Goal: Task Accomplishment & Management: Manage account settings

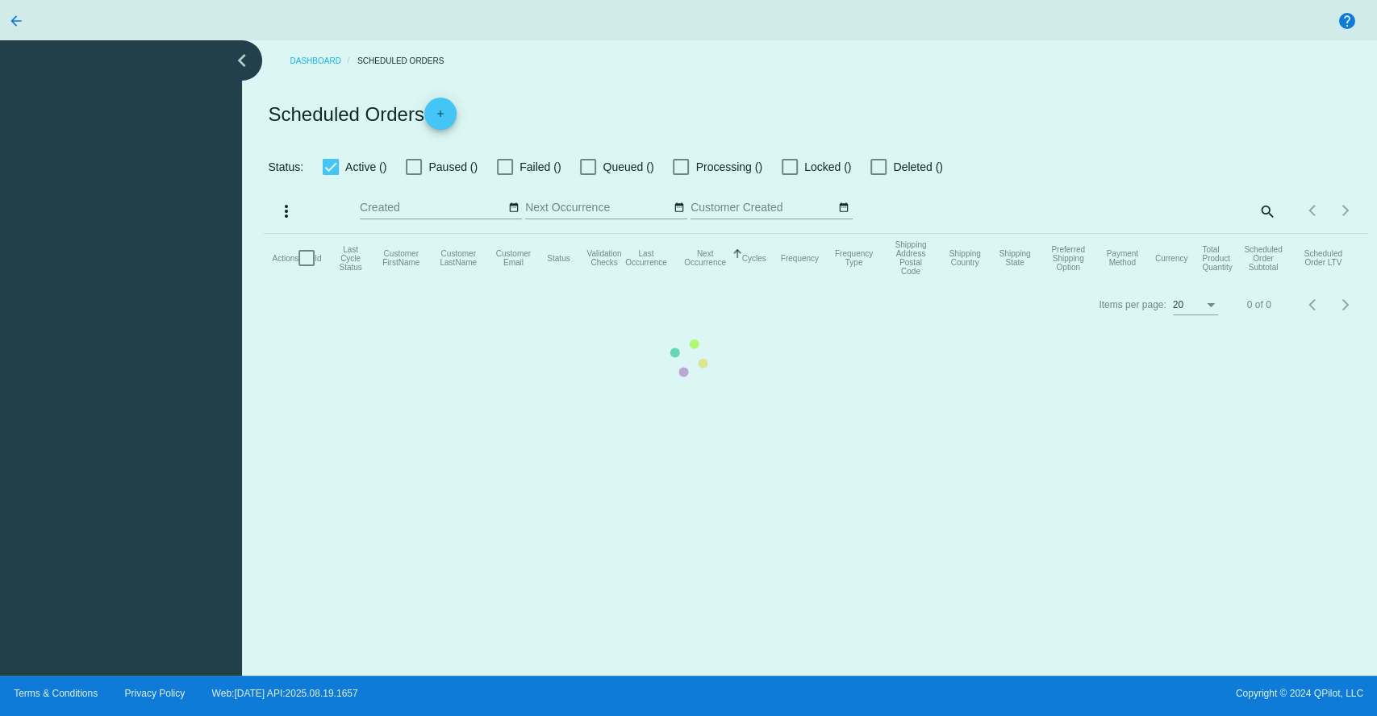
checkbox input "true"
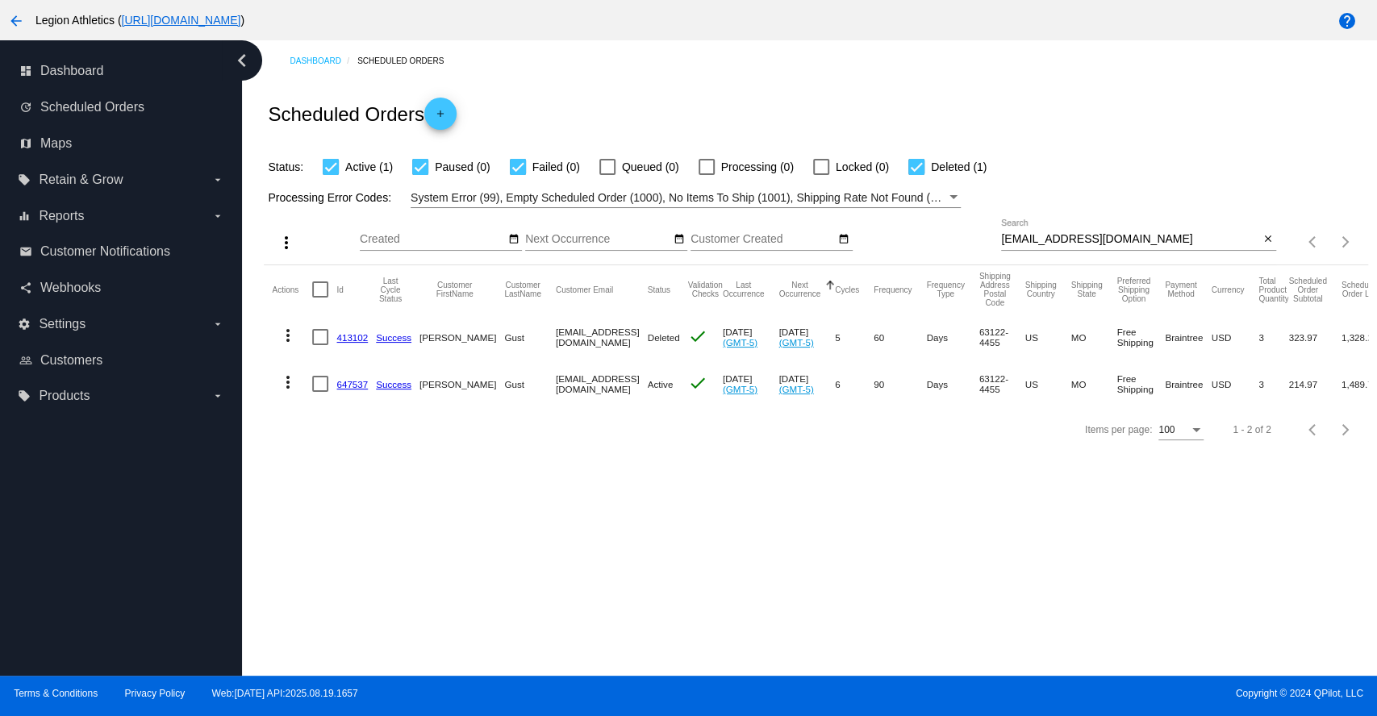
click at [1056, 239] on input "[EMAIL_ADDRESS][DOMAIN_NAME]" at bounding box center [1130, 239] width 258 height 13
paste input "lilygbusse"
type input "[EMAIL_ADDRESS][DOMAIN_NAME]"
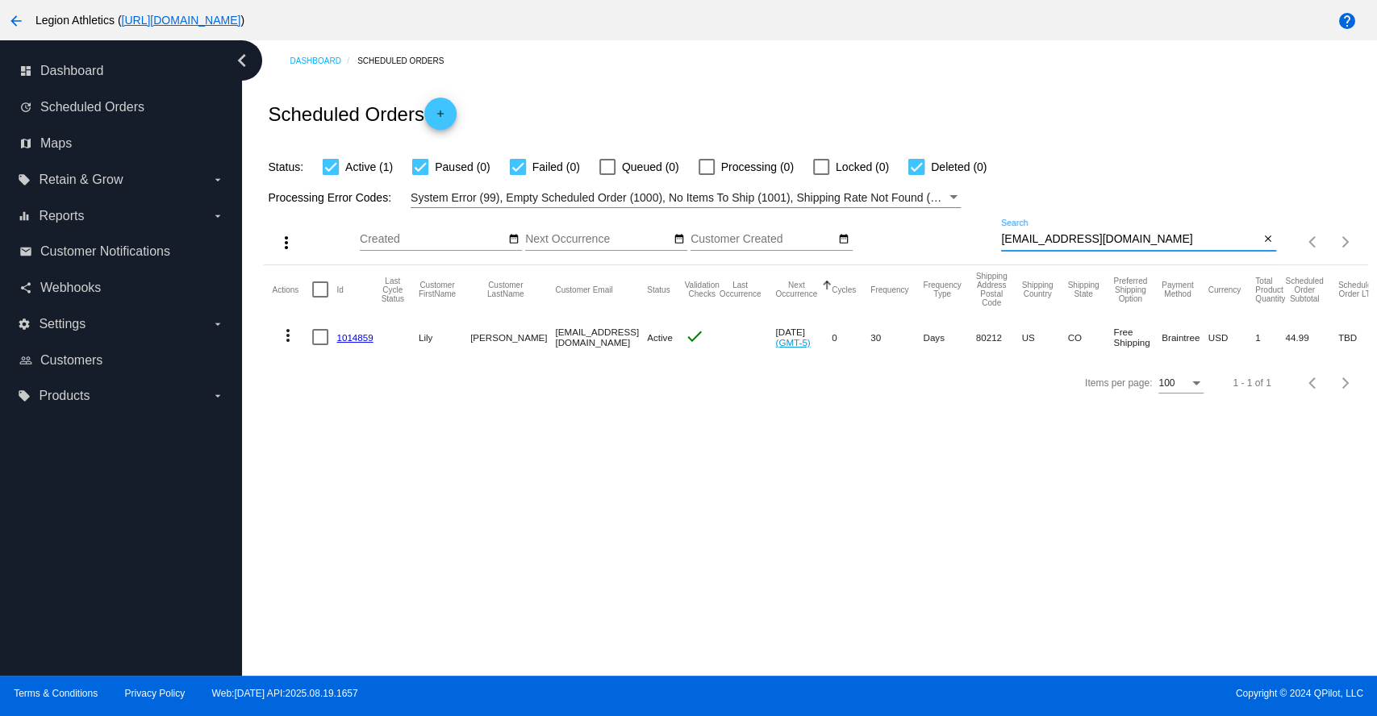
click at [355, 334] on link "1014859" at bounding box center [354, 337] width 36 height 10
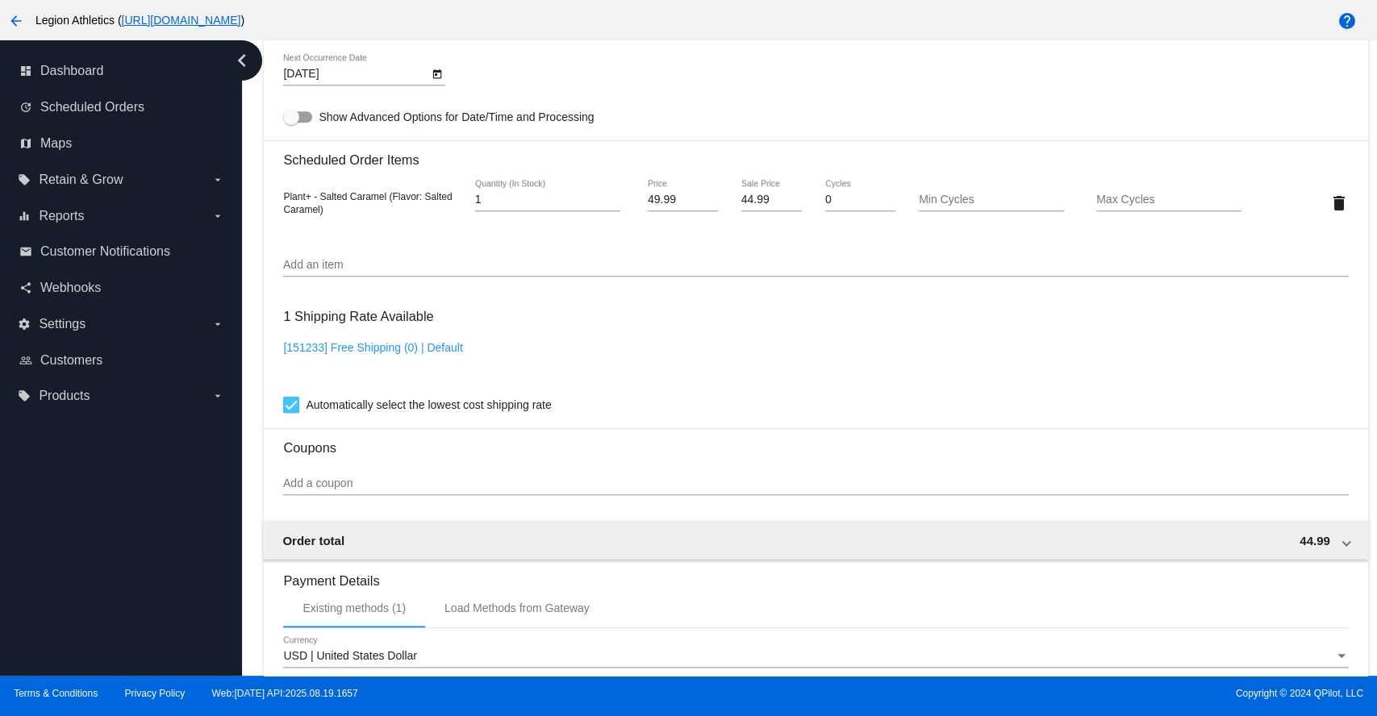
scroll to position [866, 0]
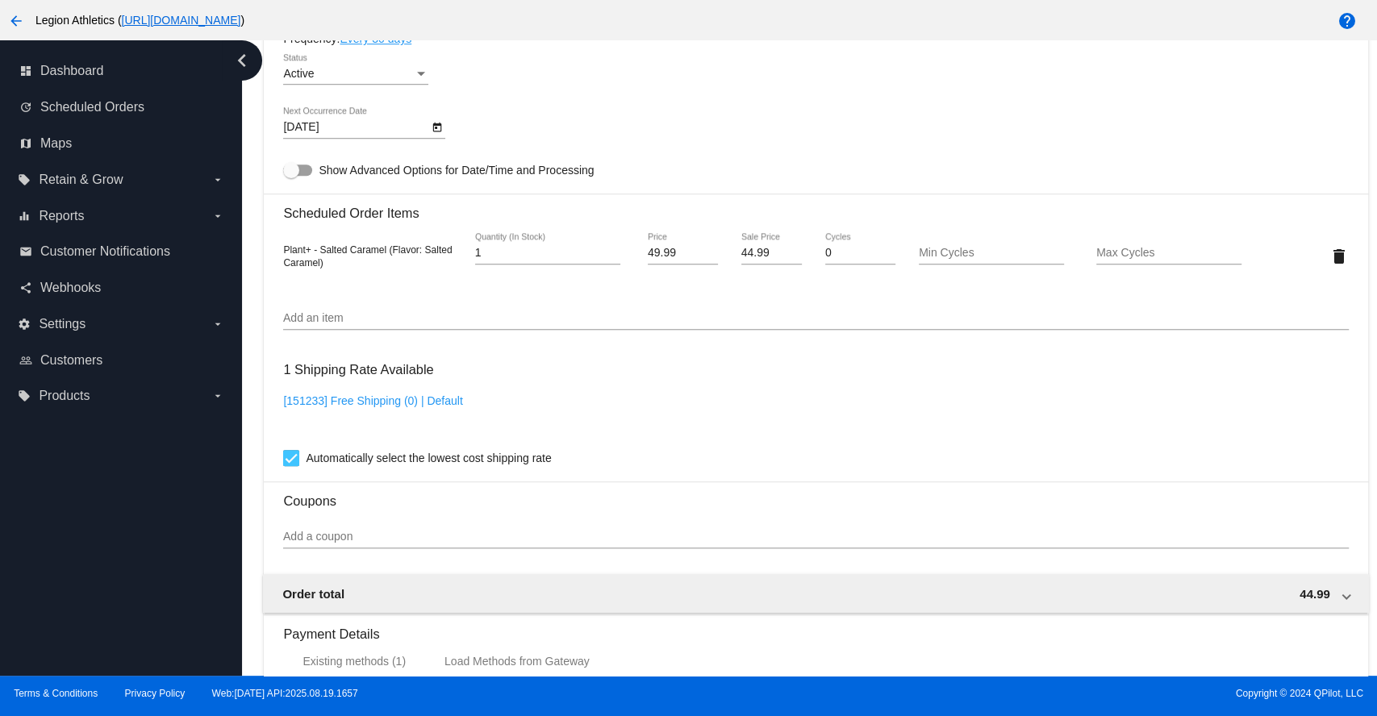
drag, startPoint x: 387, startPoint y: 256, endPoint x: 285, endPoint y: 250, distance: 102.6
click at [285, 250] on span "Plant+ - Salted Caramel (Flavor: Salted Caramel)" at bounding box center [367, 256] width 169 height 24
copy span "Plant+ - Salted Caramel"
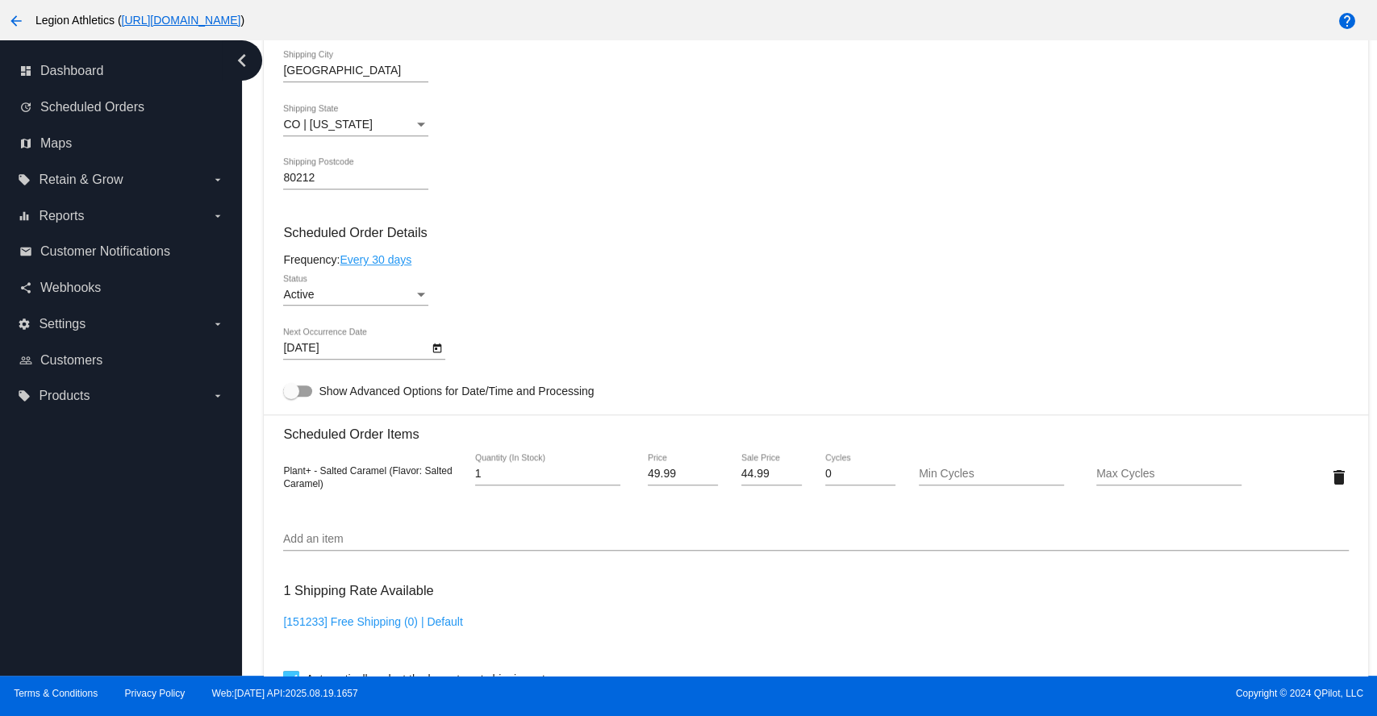
scroll to position [687, 0]
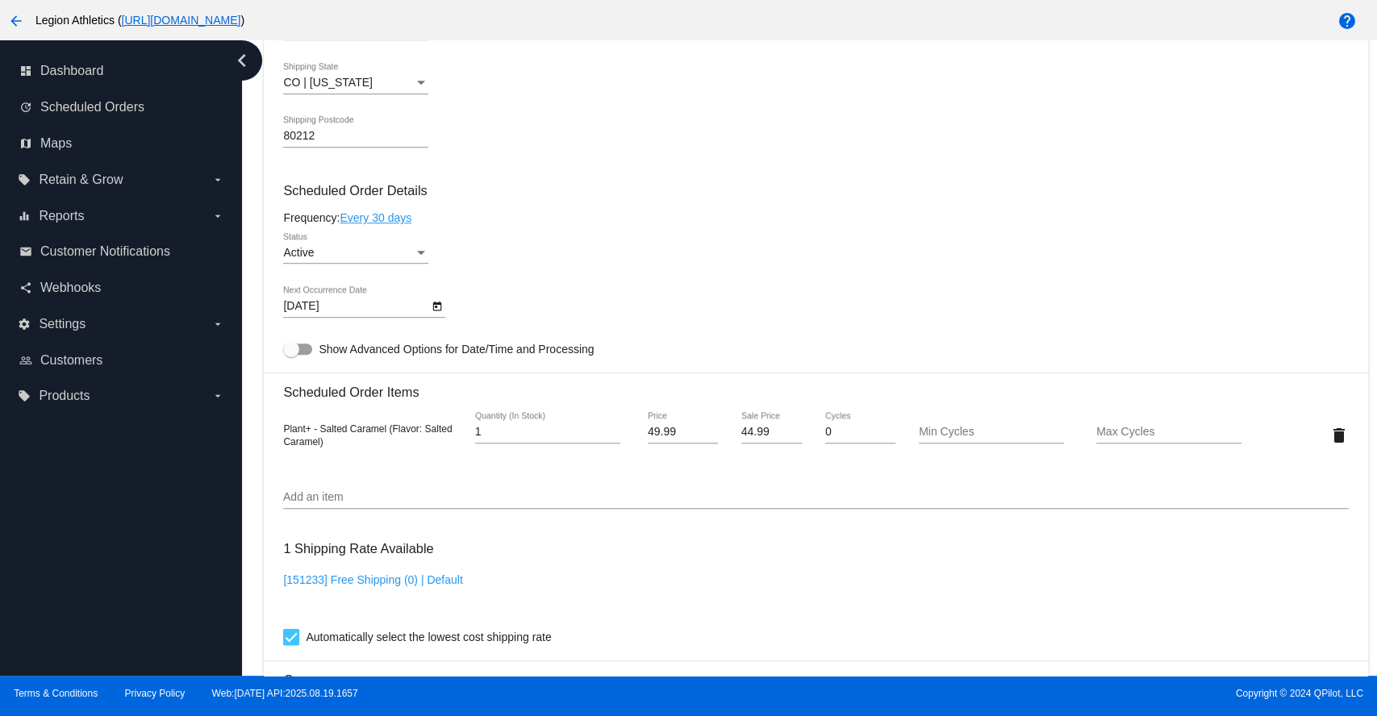
click at [714, 290] on div "[DATE] Next Occurrence Date" at bounding box center [815, 309] width 1064 height 46
click at [417, 252] on div "Status" at bounding box center [421, 253] width 15 height 13
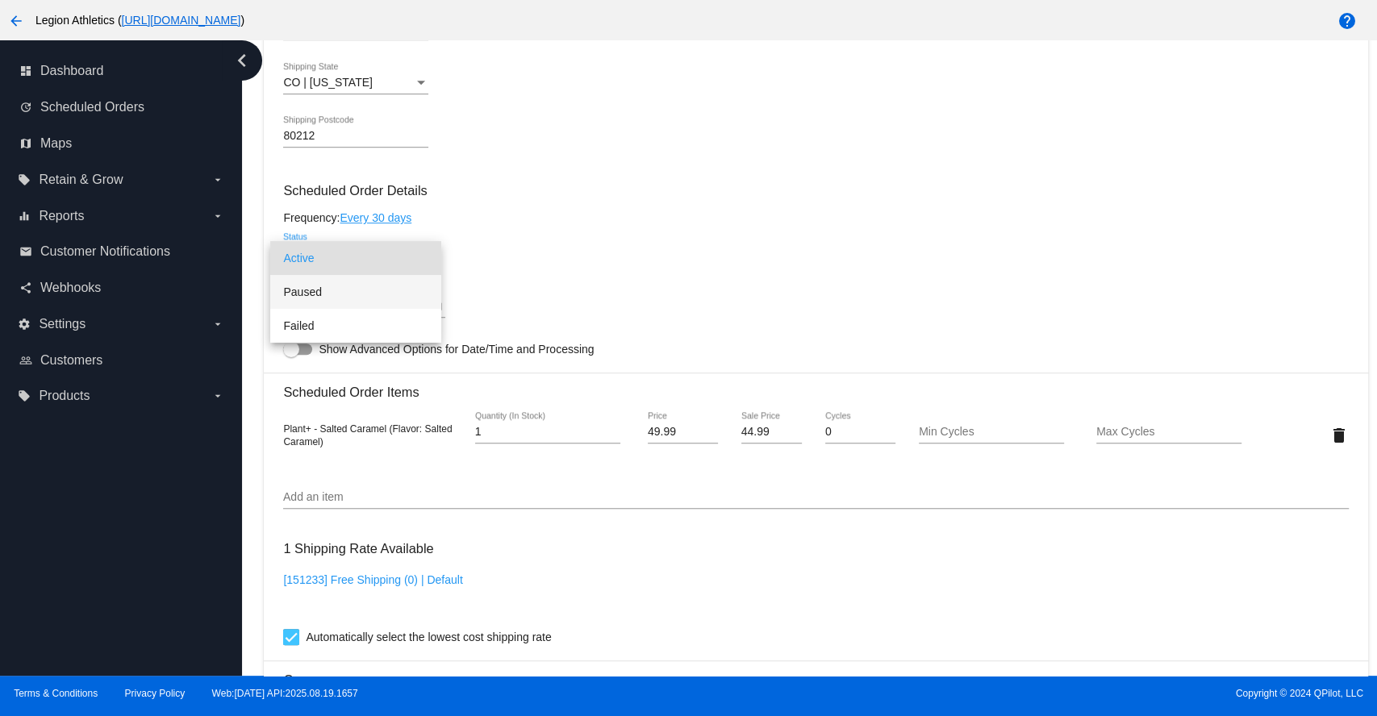
click at [346, 294] on span "Paused" at bounding box center [355, 292] width 145 height 34
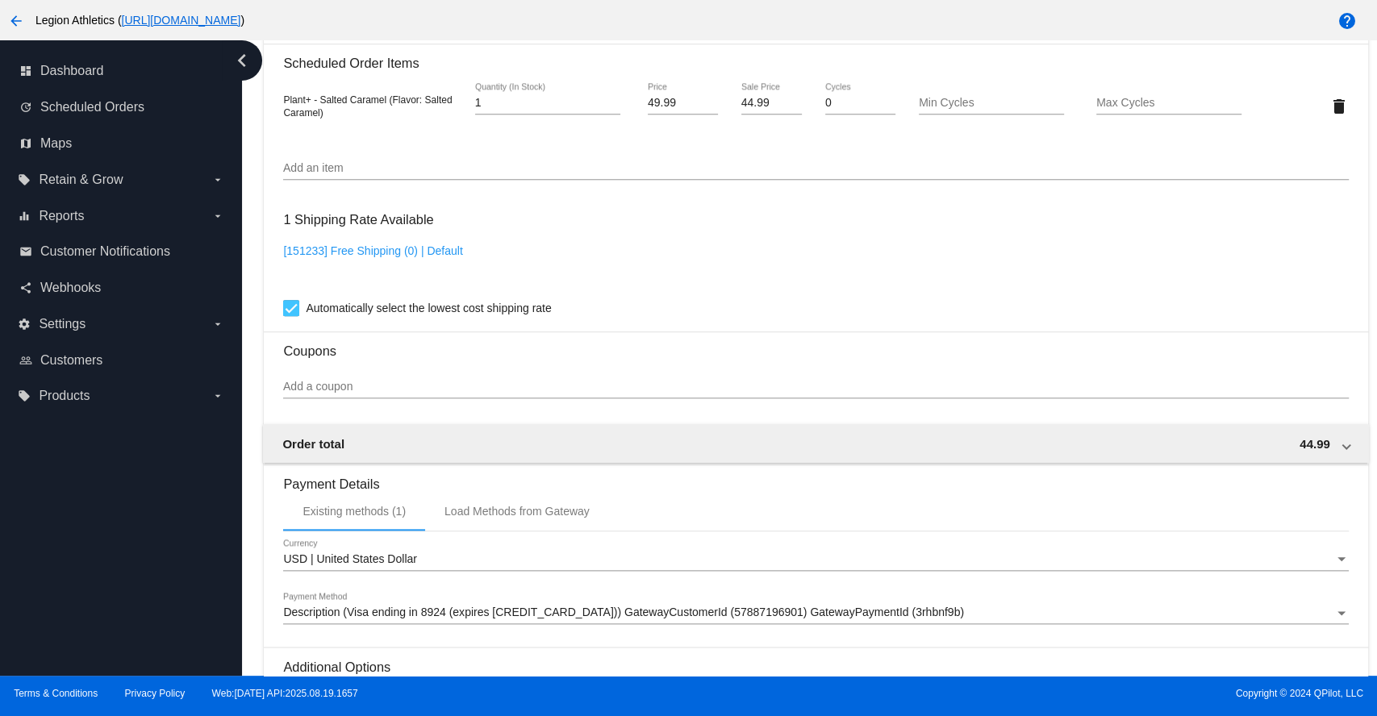
scroll to position [1225, 0]
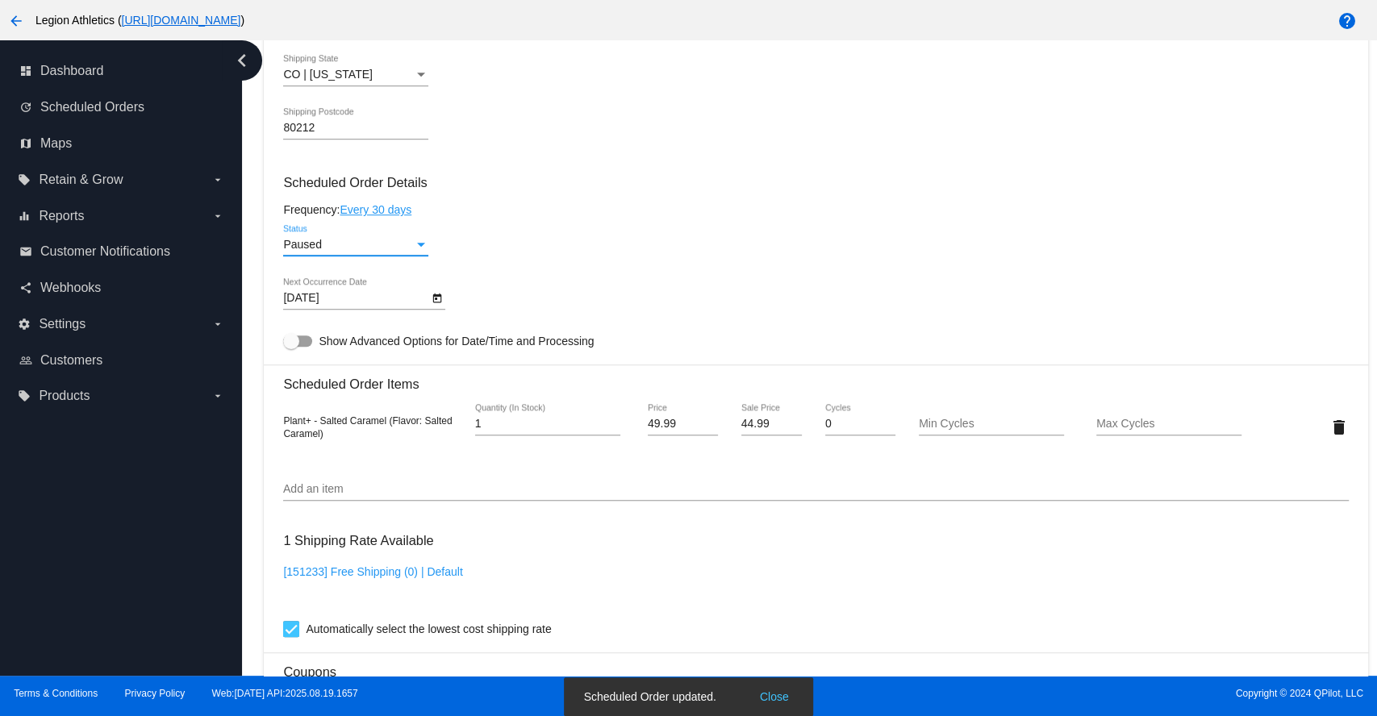
scroll to position [687, 0]
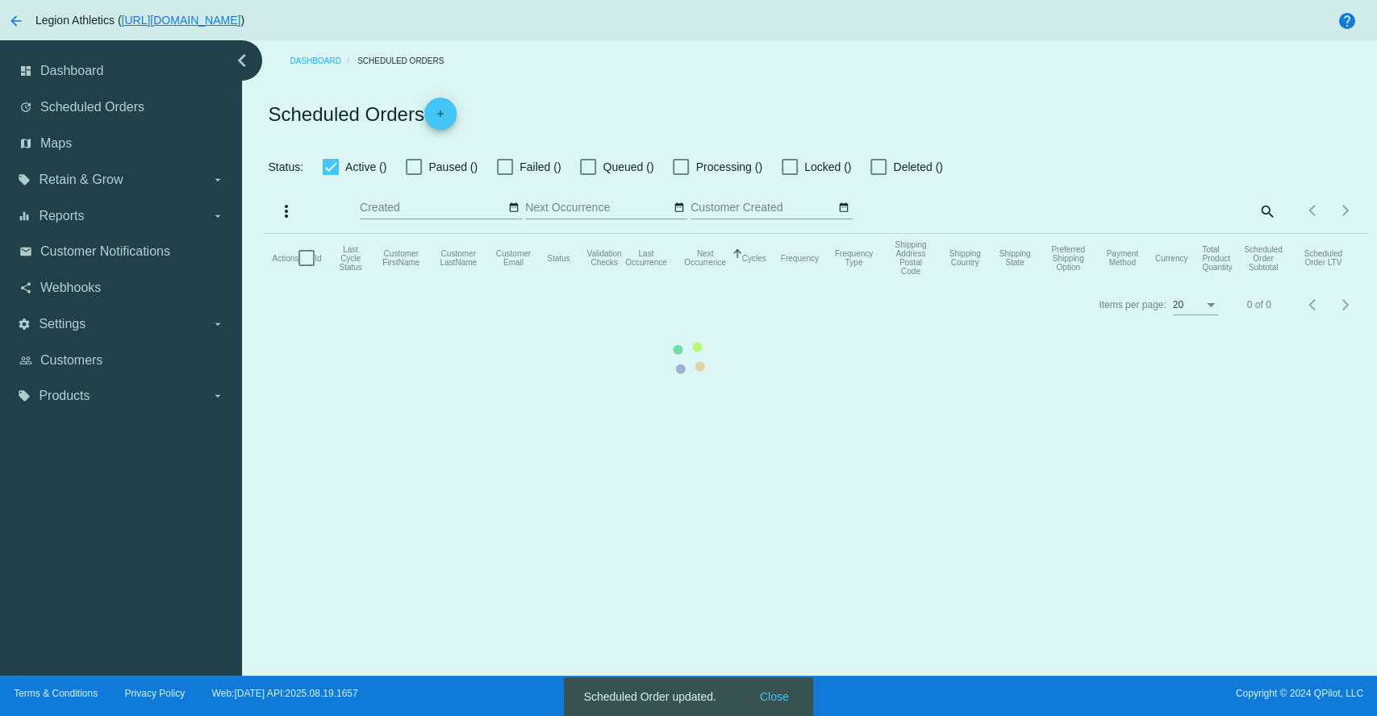
checkbox input "true"
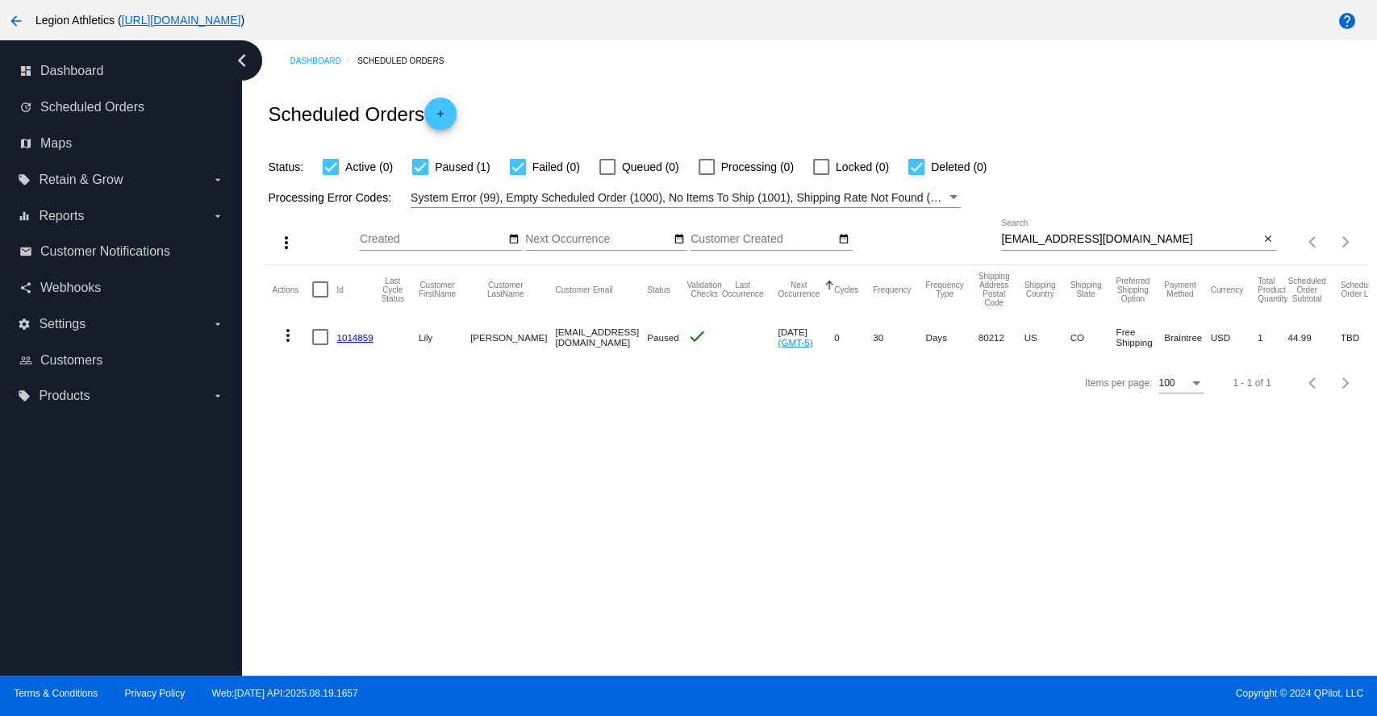
click at [631, 462] on div "Dashboard Scheduled Orders Scheduled Orders add Status: Active (0) Paused (1) F…" at bounding box center [809, 357] width 1135 height 635
click at [529, 469] on div "Dashboard Scheduled Orders Scheduled Orders add Status: Active (0) Paused (1) F…" at bounding box center [809, 357] width 1135 height 635
click at [1082, 235] on input "[EMAIL_ADDRESS][DOMAIN_NAME]" at bounding box center [1130, 239] width 258 height 13
click at [1082, 234] on input "[EMAIL_ADDRESS][DOMAIN_NAME]" at bounding box center [1130, 239] width 258 height 13
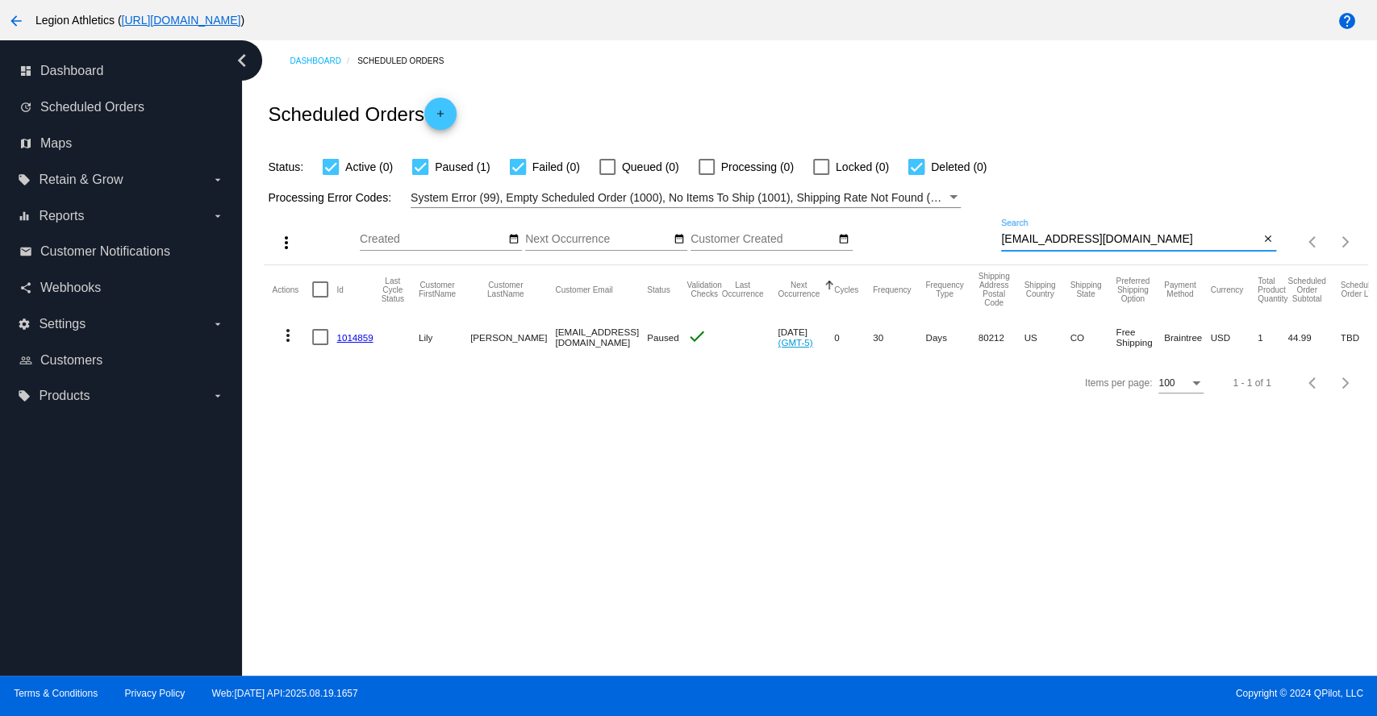
paste input "[EMAIL_ADDRESS][DOMAIN_NAME]"
type input "[EMAIL_ADDRESS][DOMAIN_NAME]"
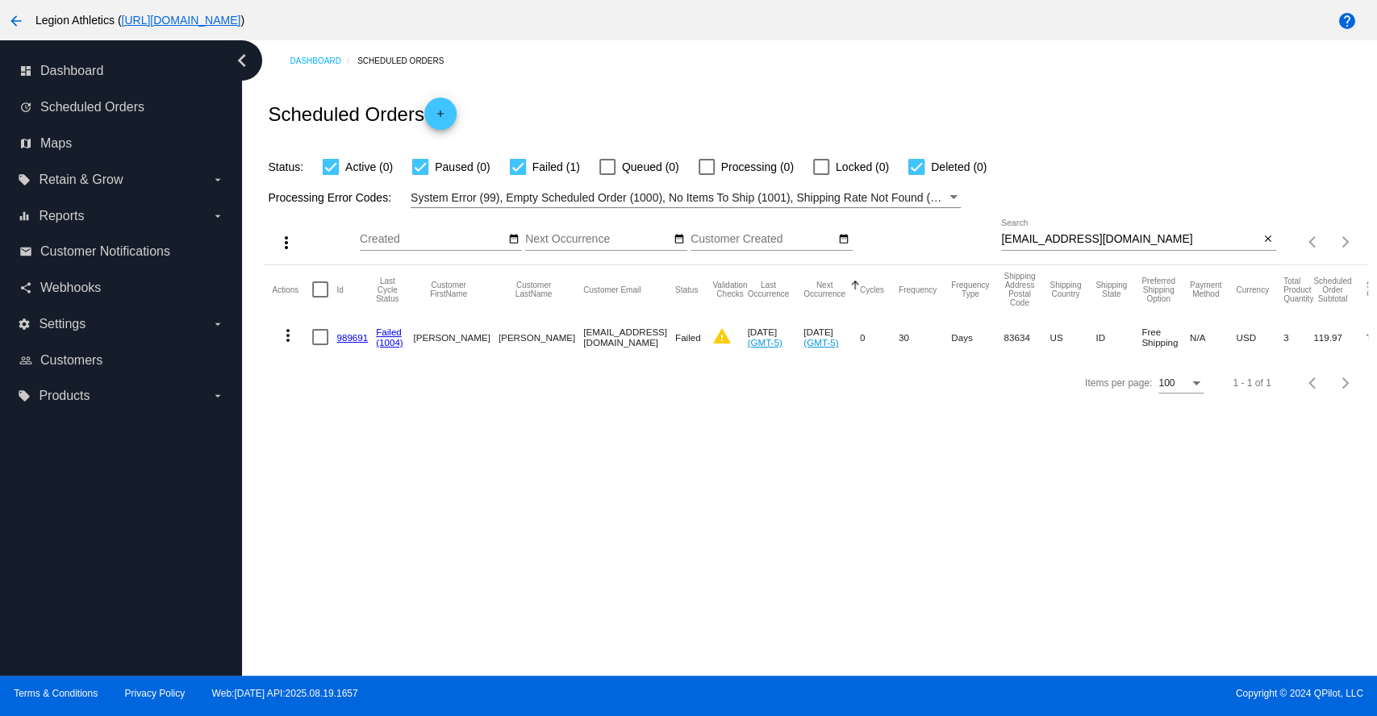
click at [392, 460] on div "Dashboard Scheduled Orders Scheduled Orders add Status: Active (0) Paused (0) F…" at bounding box center [809, 357] width 1135 height 635
click at [349, 337] on link "989691" at bounding box center [351, 337] width 31 height 10
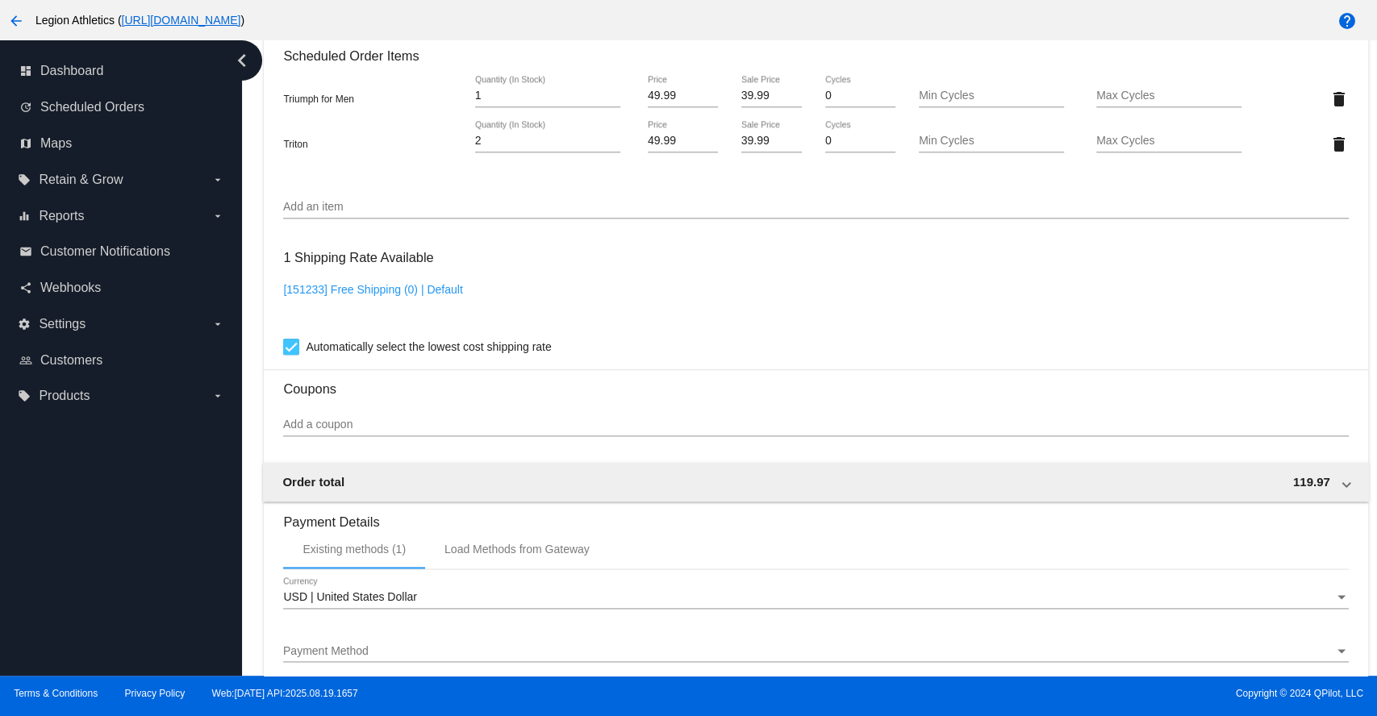
scroll to position [1383, 0]
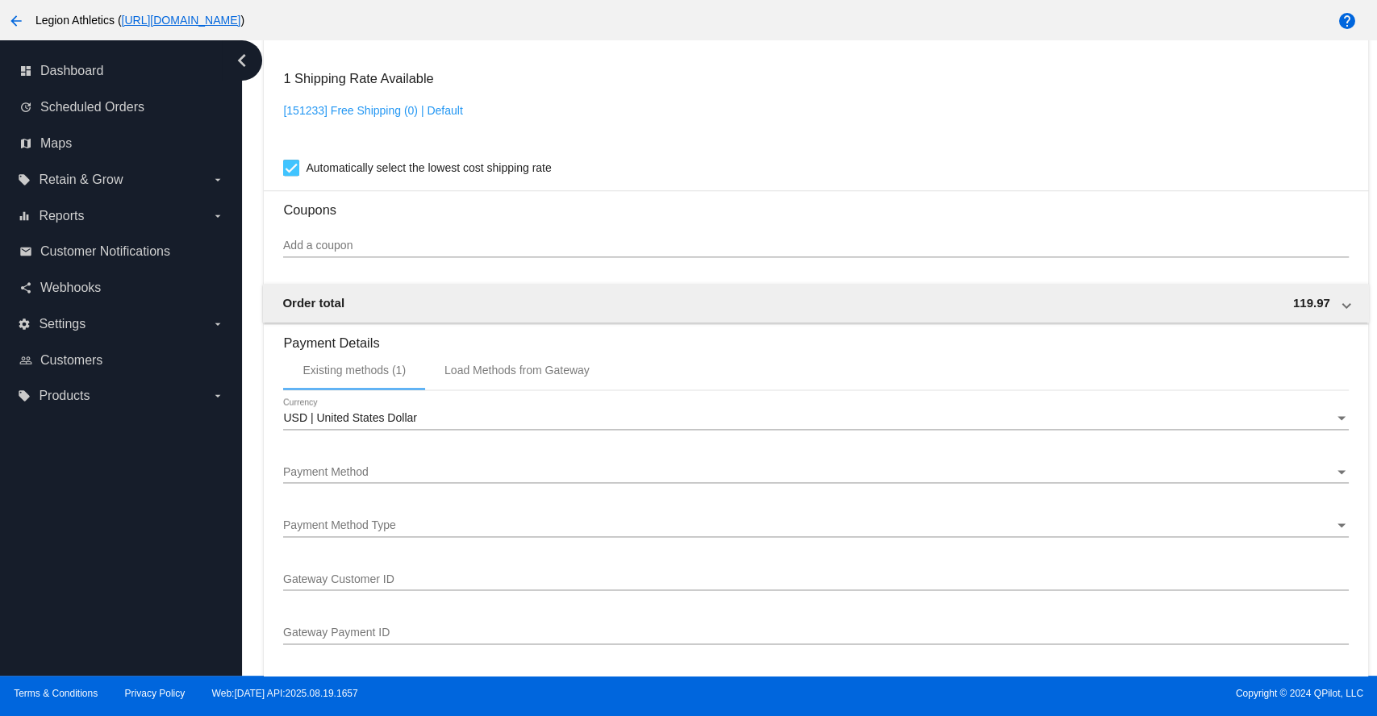
click at [498, 414] on div "USD | United States Dollar Currency" at bounding box center [815, 413] width 1064 height 31
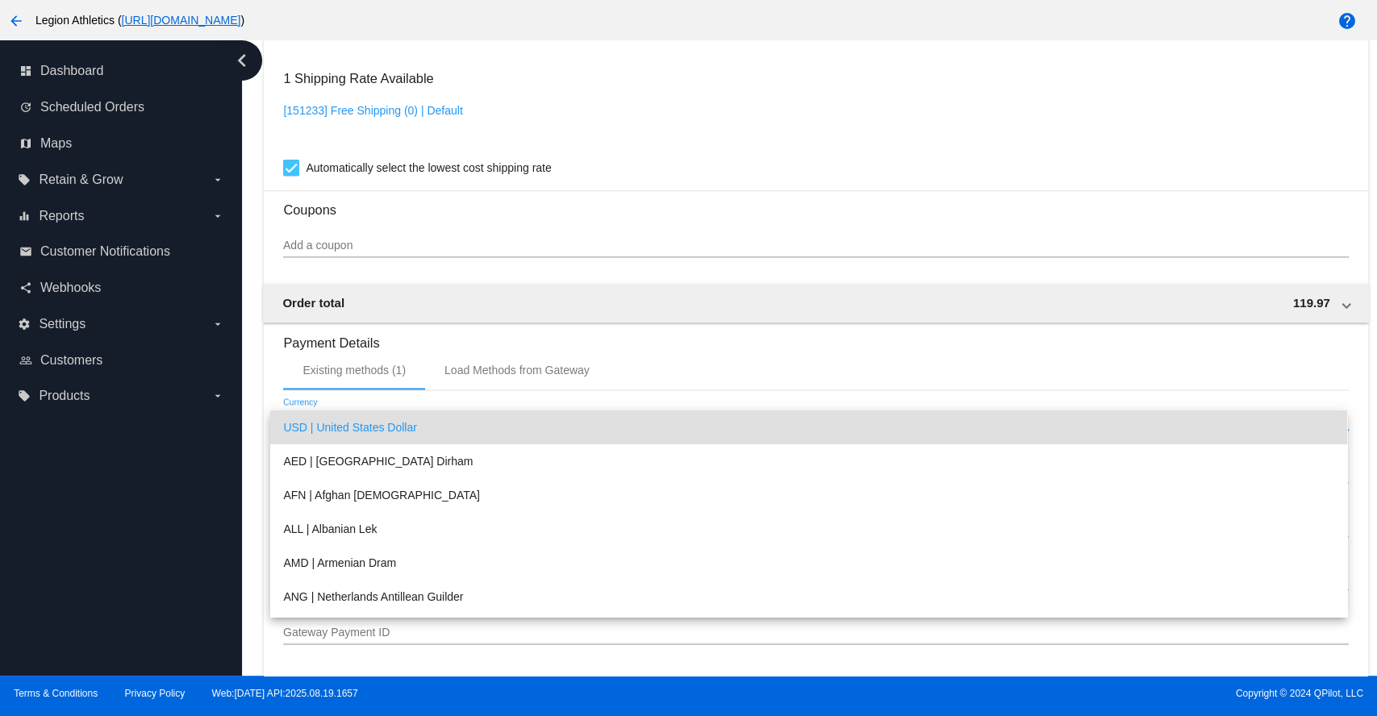
click at [865, 253] on div at bounding box center [688, 358] width 1377 height 716
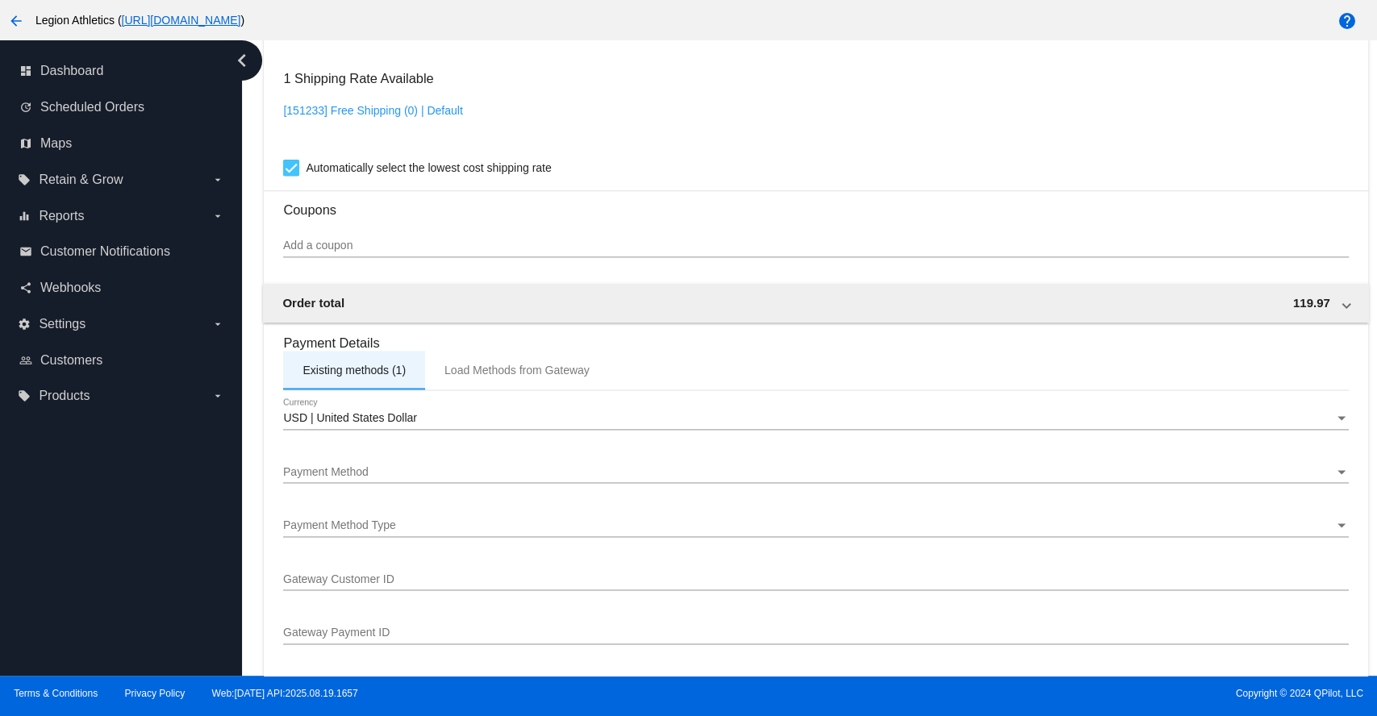
click at [357, 377] on div "Existing methods (1)" at bounding box center [353, 370] width 103 height 13
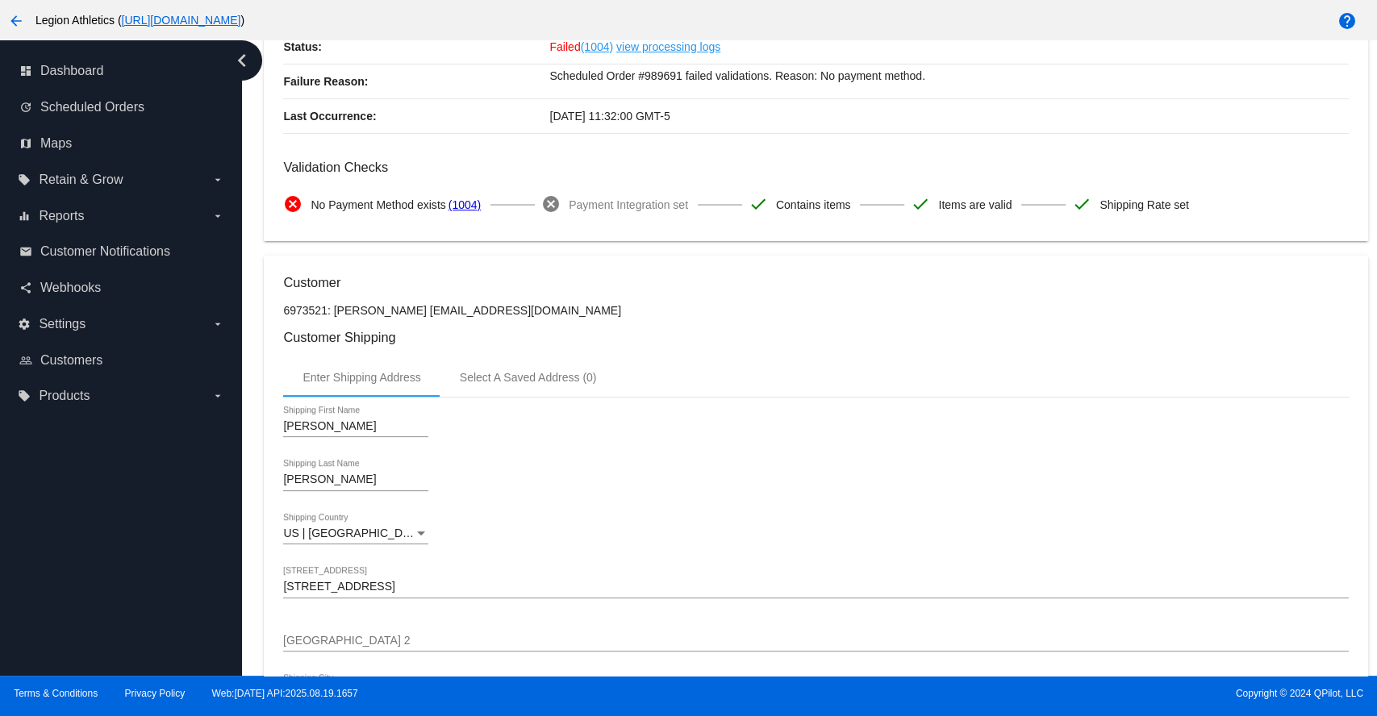
scroll to position [129, 0]
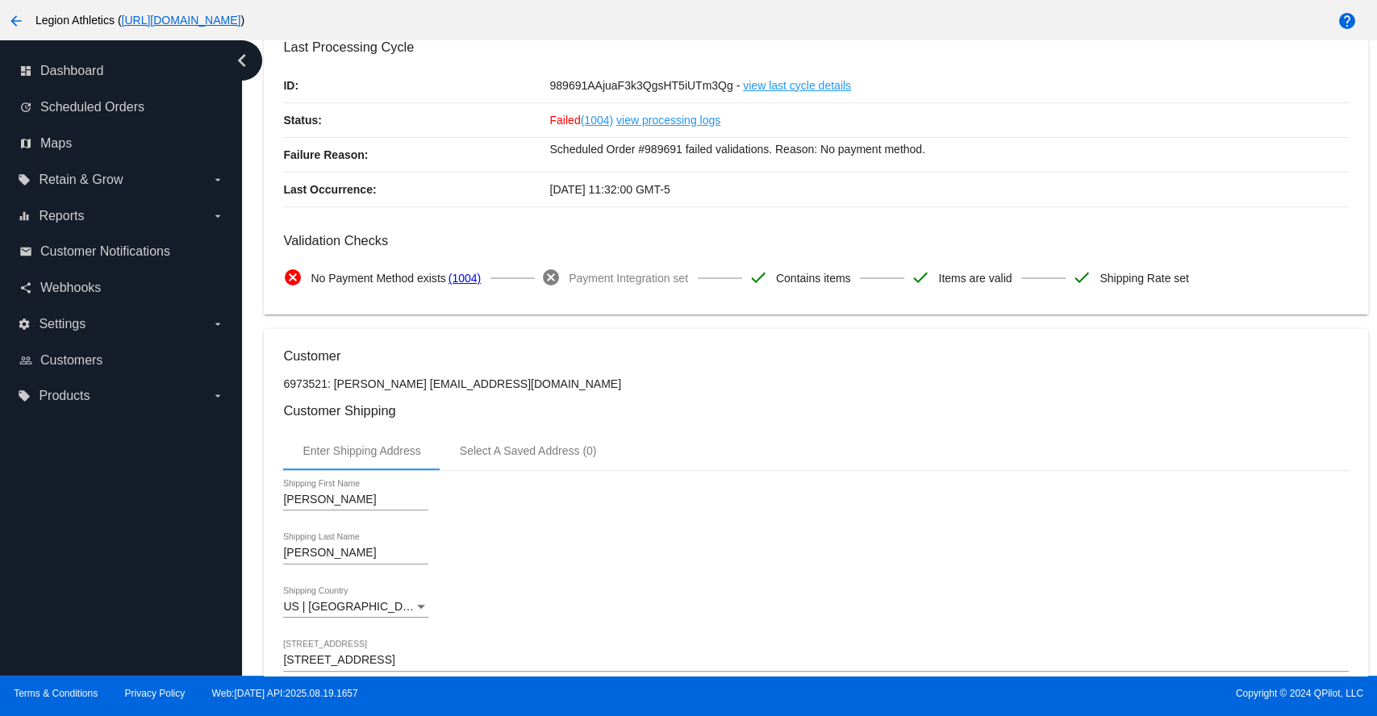
drag, startPoint x: 402, startPoint y: 387, endPoint x: 519, endPoint y: 378, distance: 117.3
click at [519, 378] on p "6973521: [PERSON_NAME] [EMAIL_ADDRESS][DOMAIN_NAME]" at bounding box center [815, 383] width 1064 height 13
copy p "[EMAIL_ADDRESS][DOMAIN_NAME]"
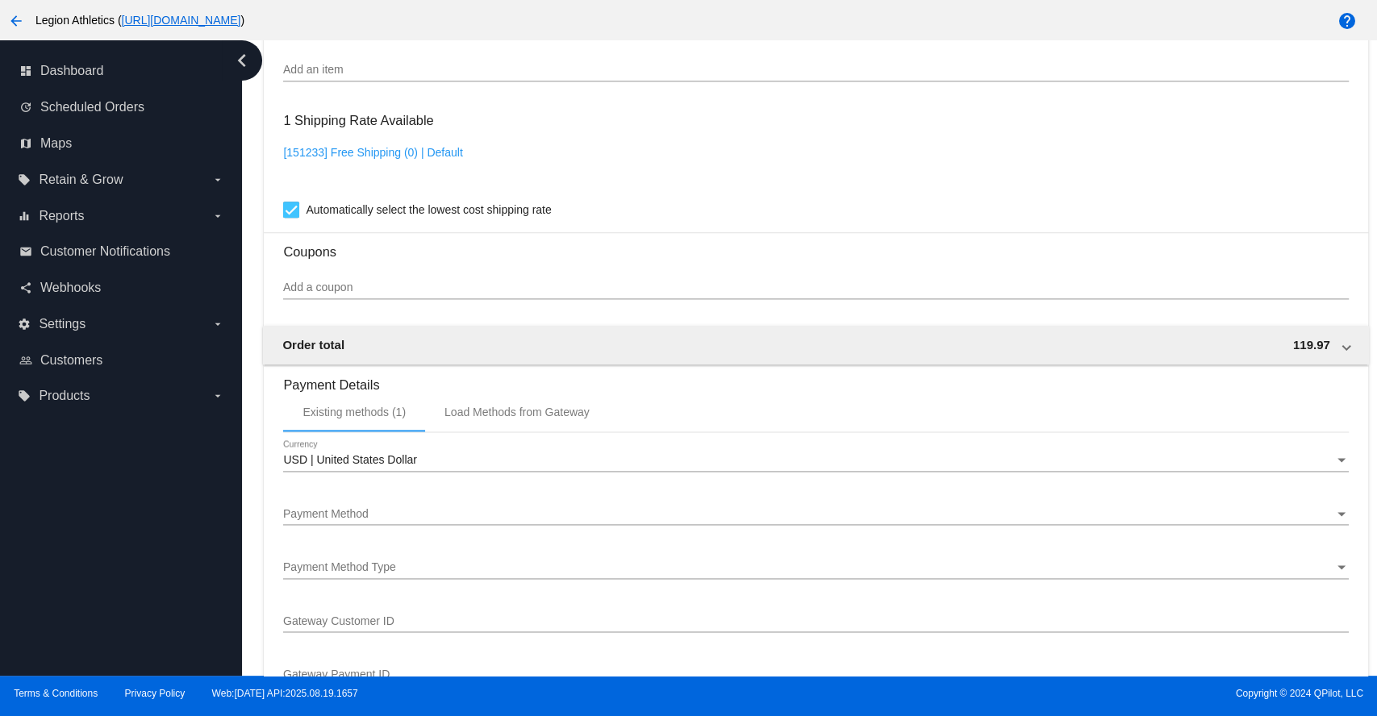
scroll to position [1383, 0]
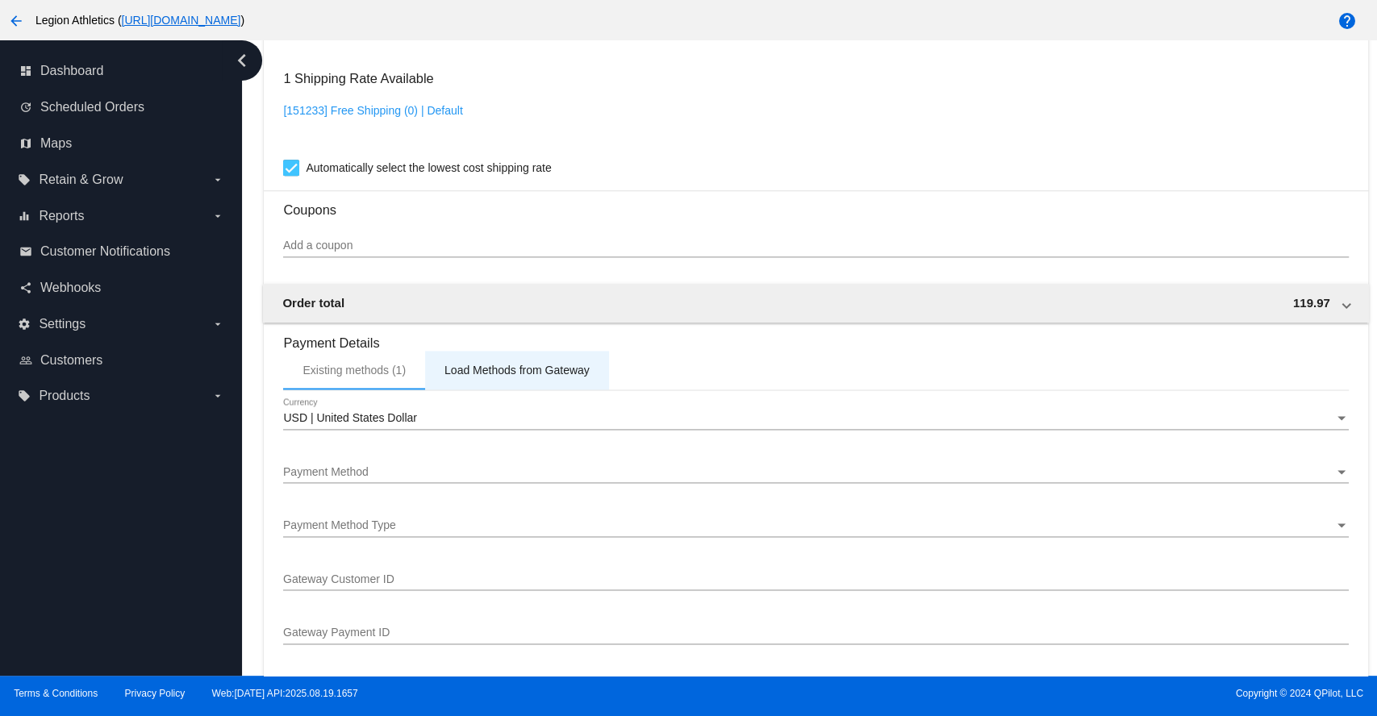
click at [548, 373] on div "Load Methods from Gateway" at bounding box center [516, 370] width 145 height 13
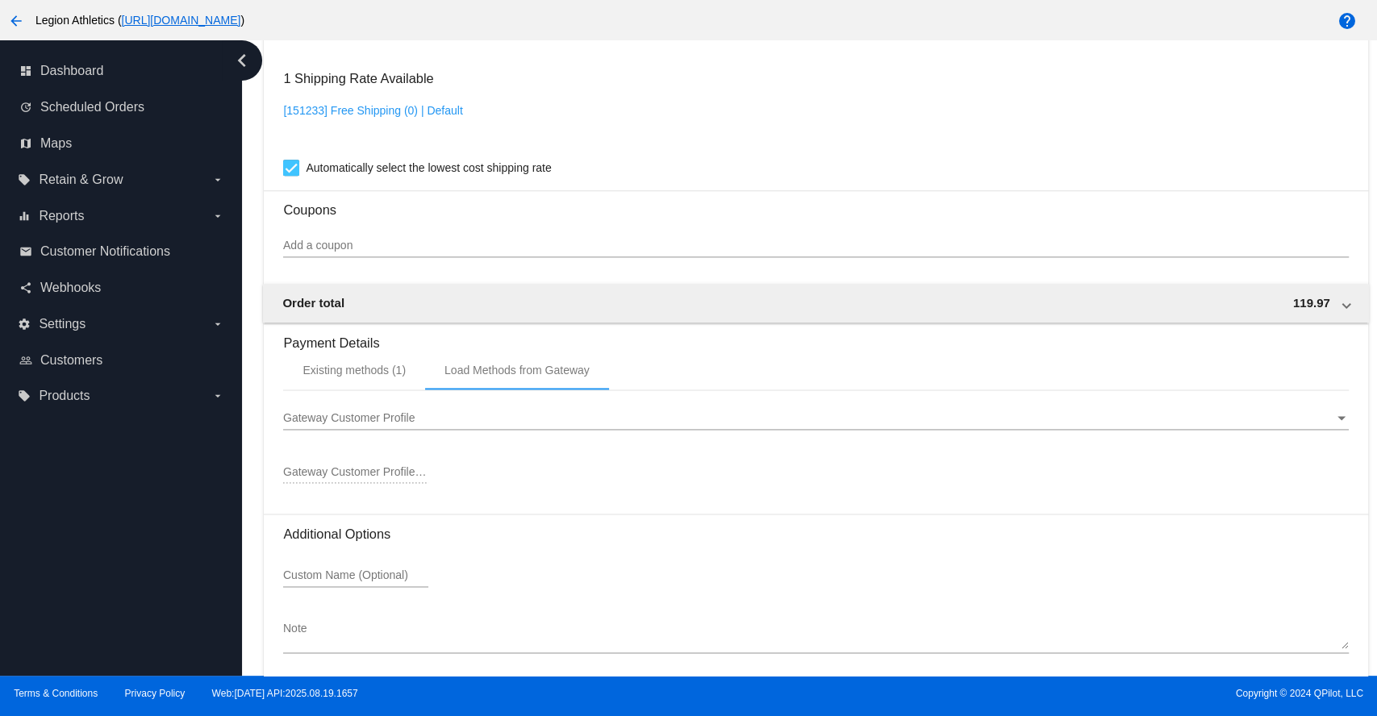
click at [391, 424] on span "Gateway Customer Profile" at bounding box center [348, 417] width 131 height 13
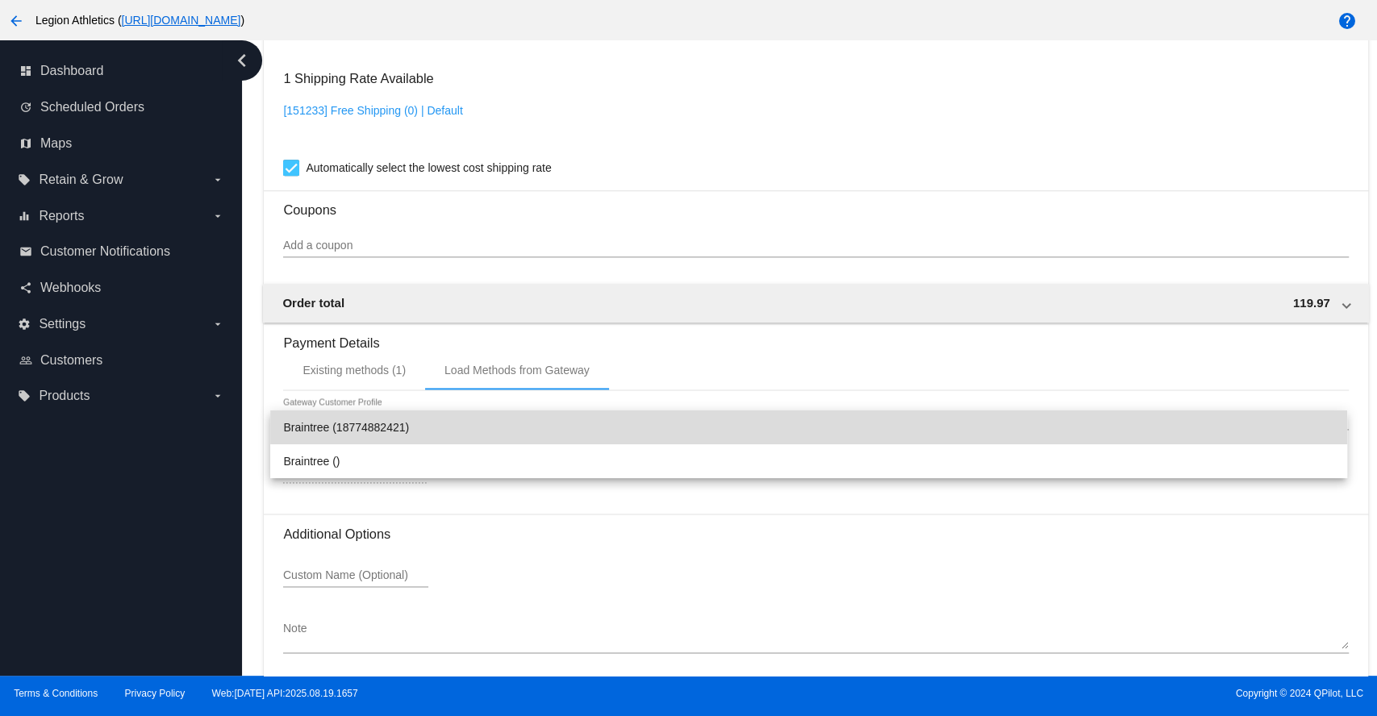
click at [381, 426] on span "Braintree (18774882421)" at bounding box center [808, 427] width 1051 height 34
type input "18774882421"
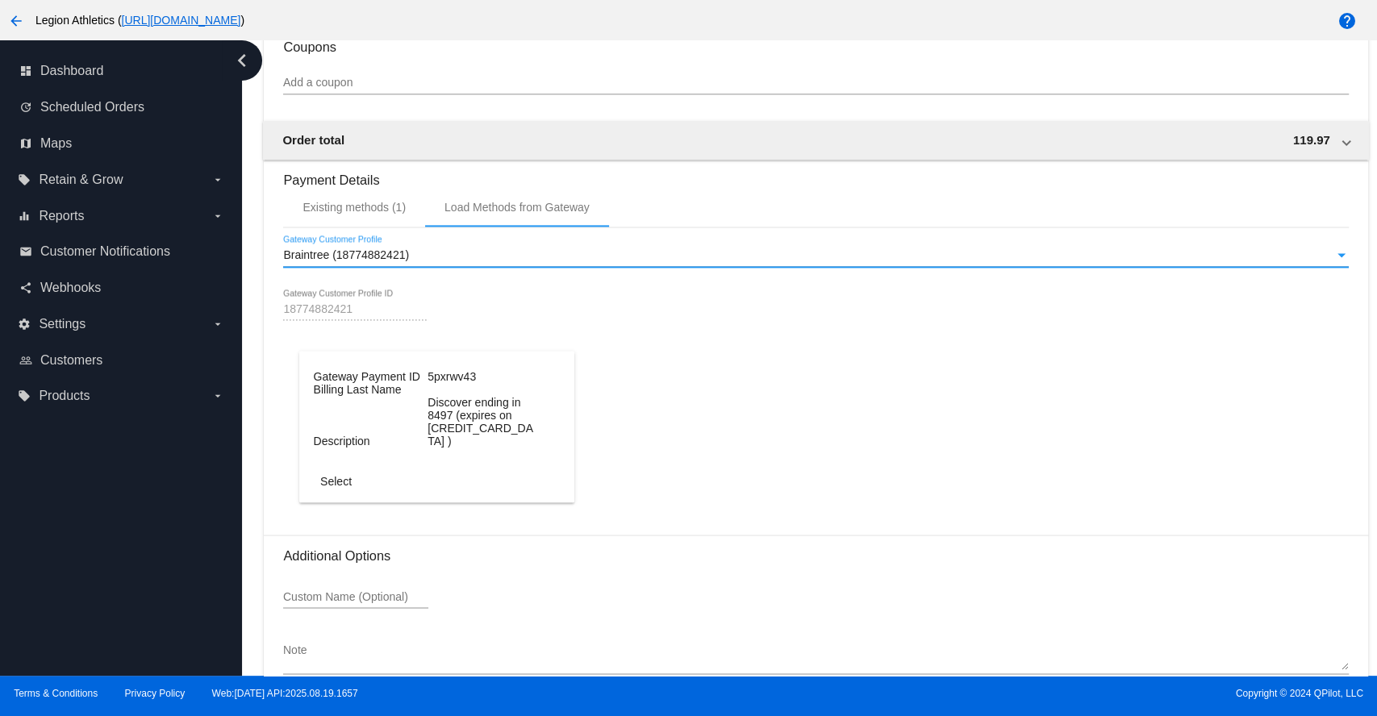
scroll to position [1562, 0]
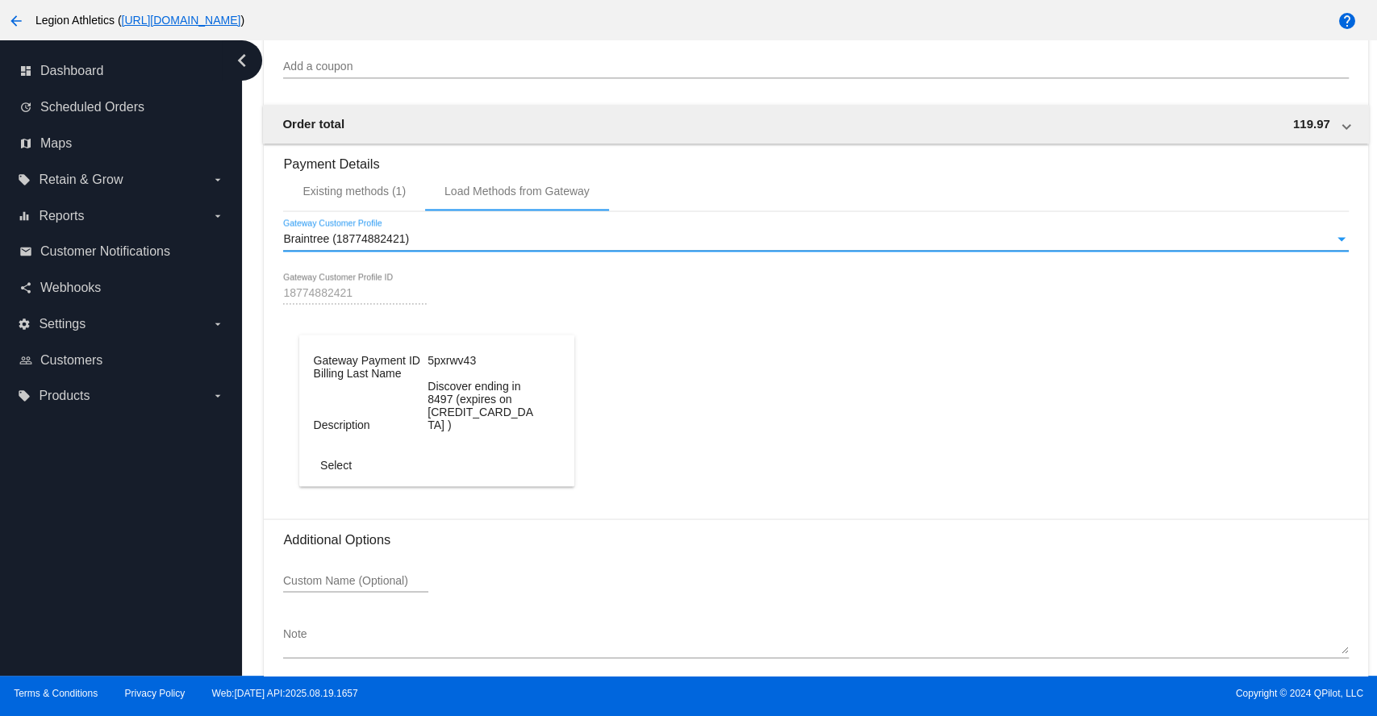
click at [390, 429] on dd "Description" at bounding box center [369, 425] width 111 height 13
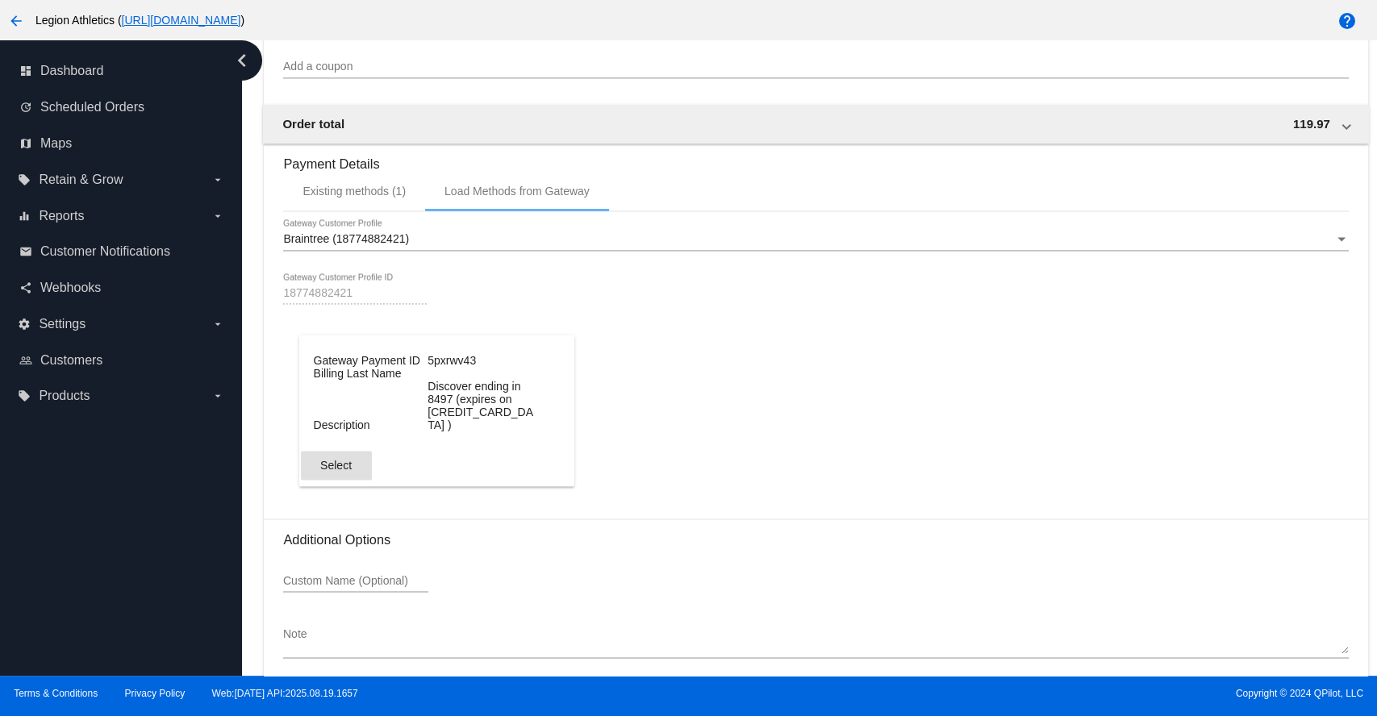
click at [348, 471] on span "Select" at bounding box center [335, 465] width 31 height 13
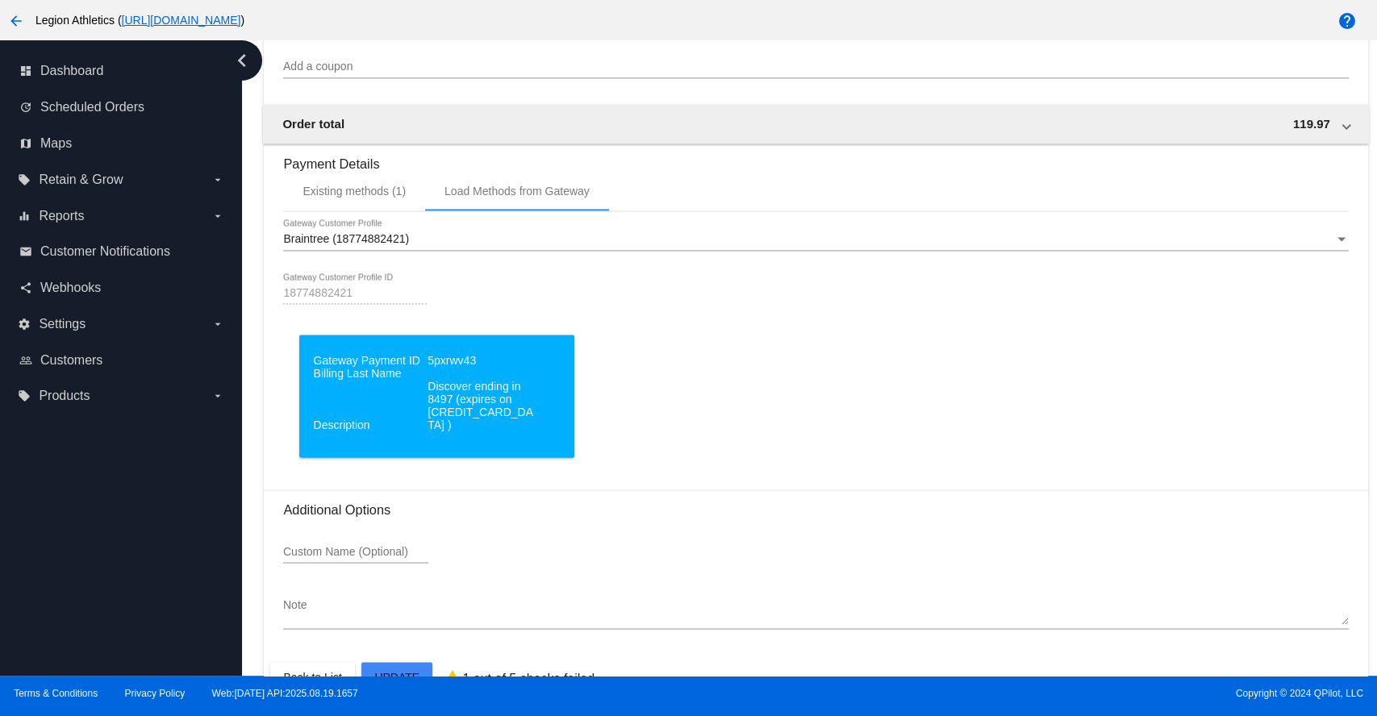
scroll to position [1614, 0]
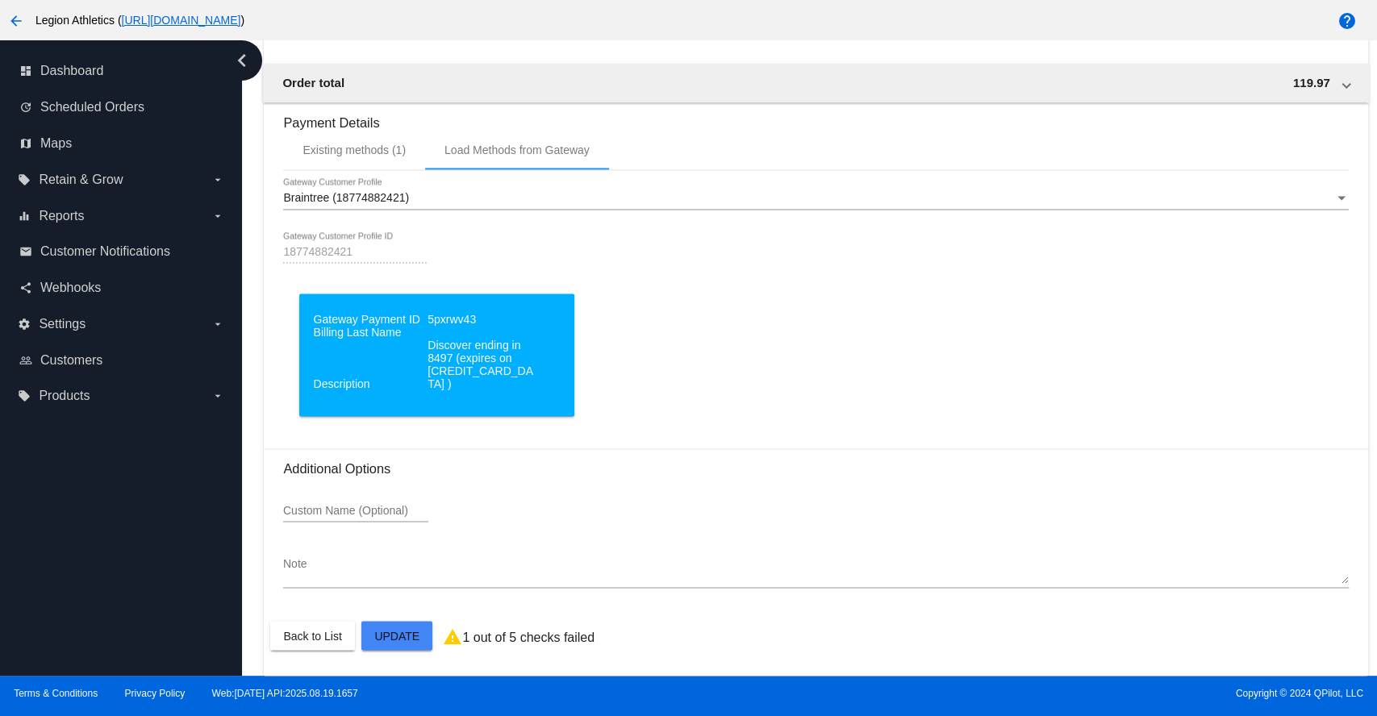
click at [365, 147] on div "Existing methods (1)" at bounding box center [353, 150] width 103 height 13
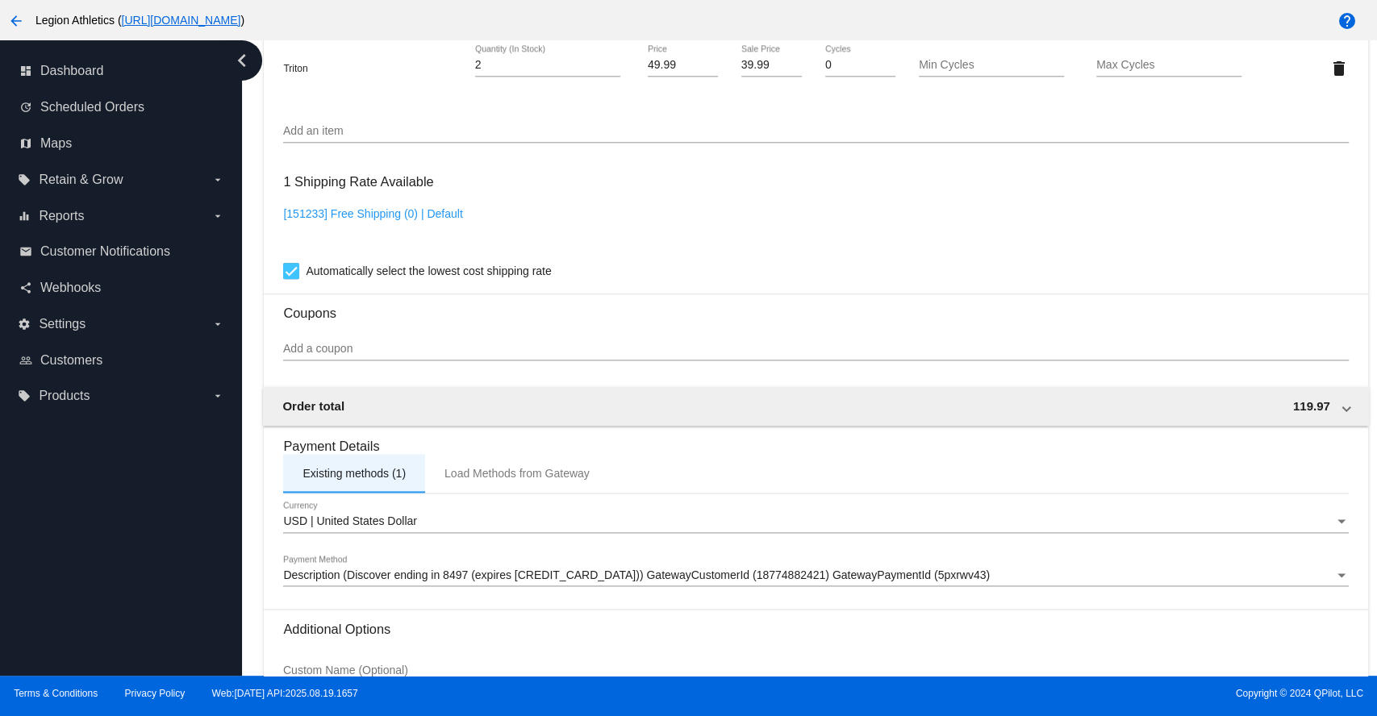
scroll to position [1452, 0]
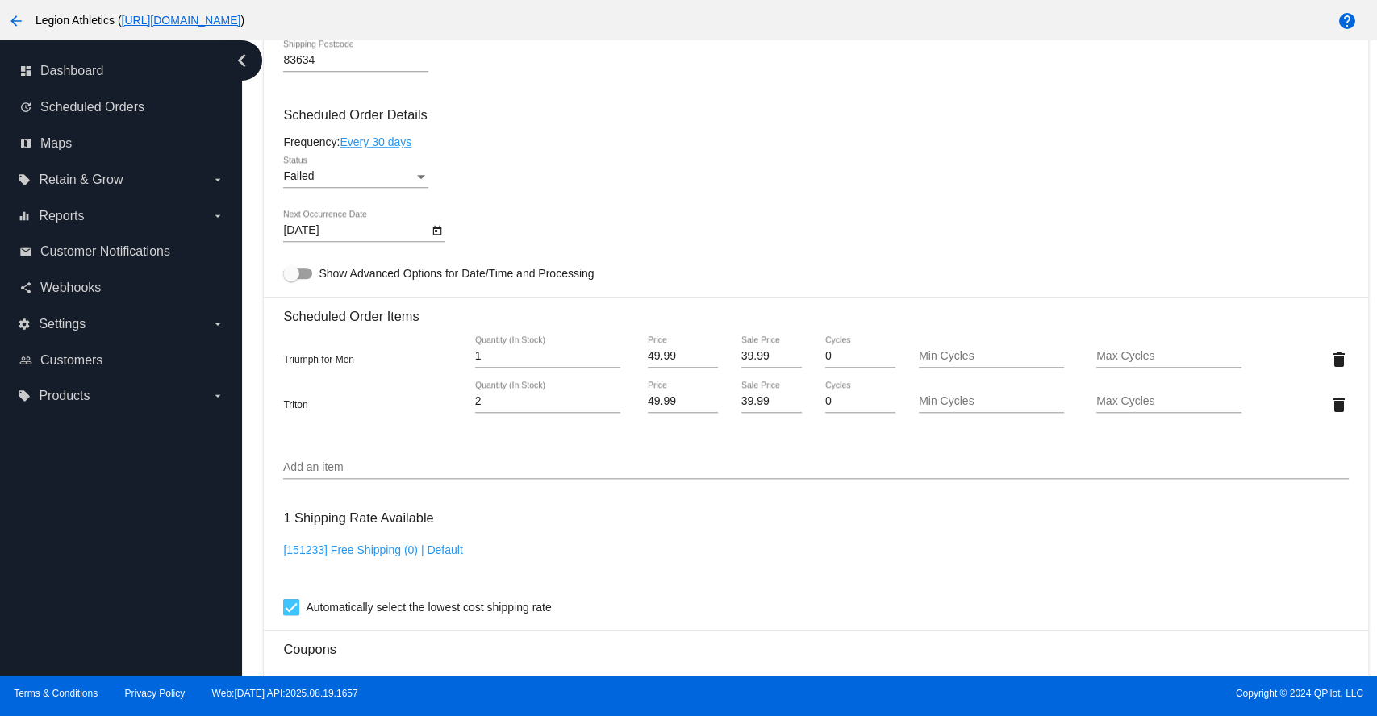
scroll to position [914, 0]
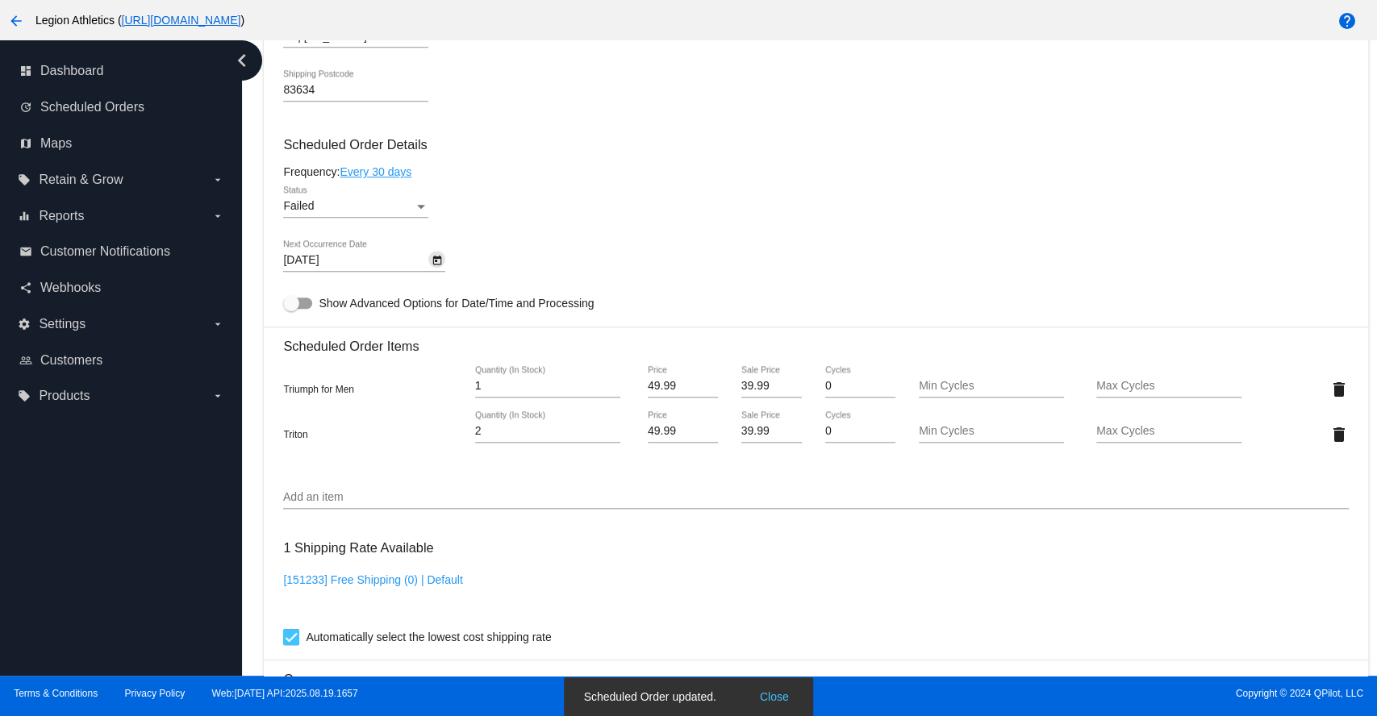
click at [438, 264] on icon "Open calendar" at bounding box center [437, 261] width 9 height 10
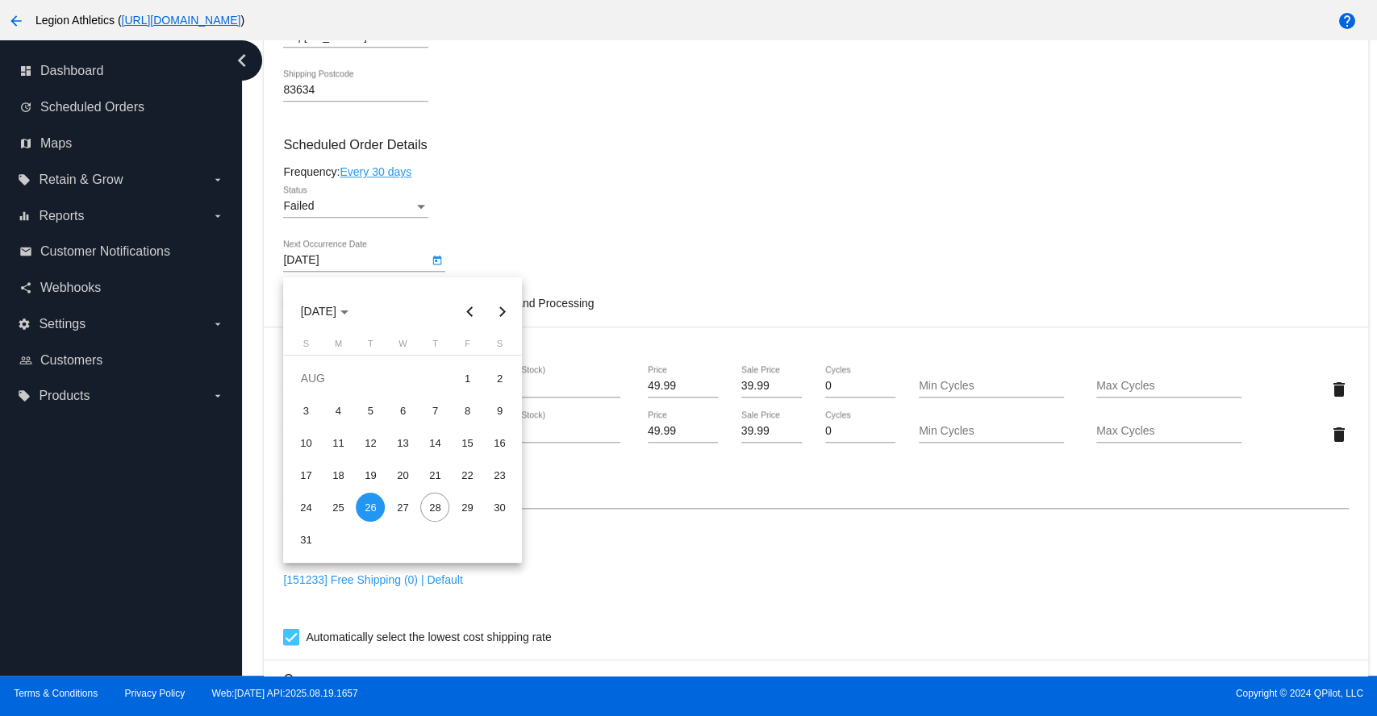
click at [751, 256] on div at bounding box center [688, 358] width 1377 height 716
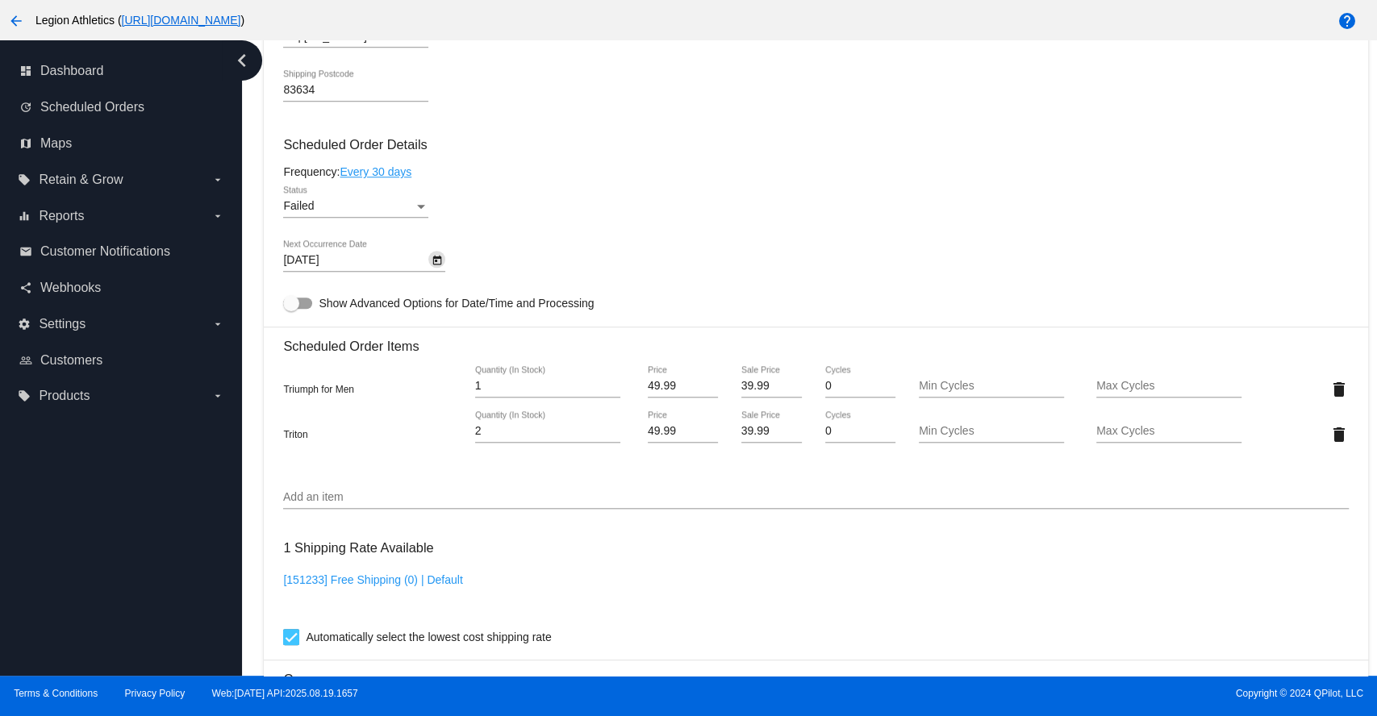
click at [422, 213] on div "Status" at bounding box center [421, 206] width 15 height 13
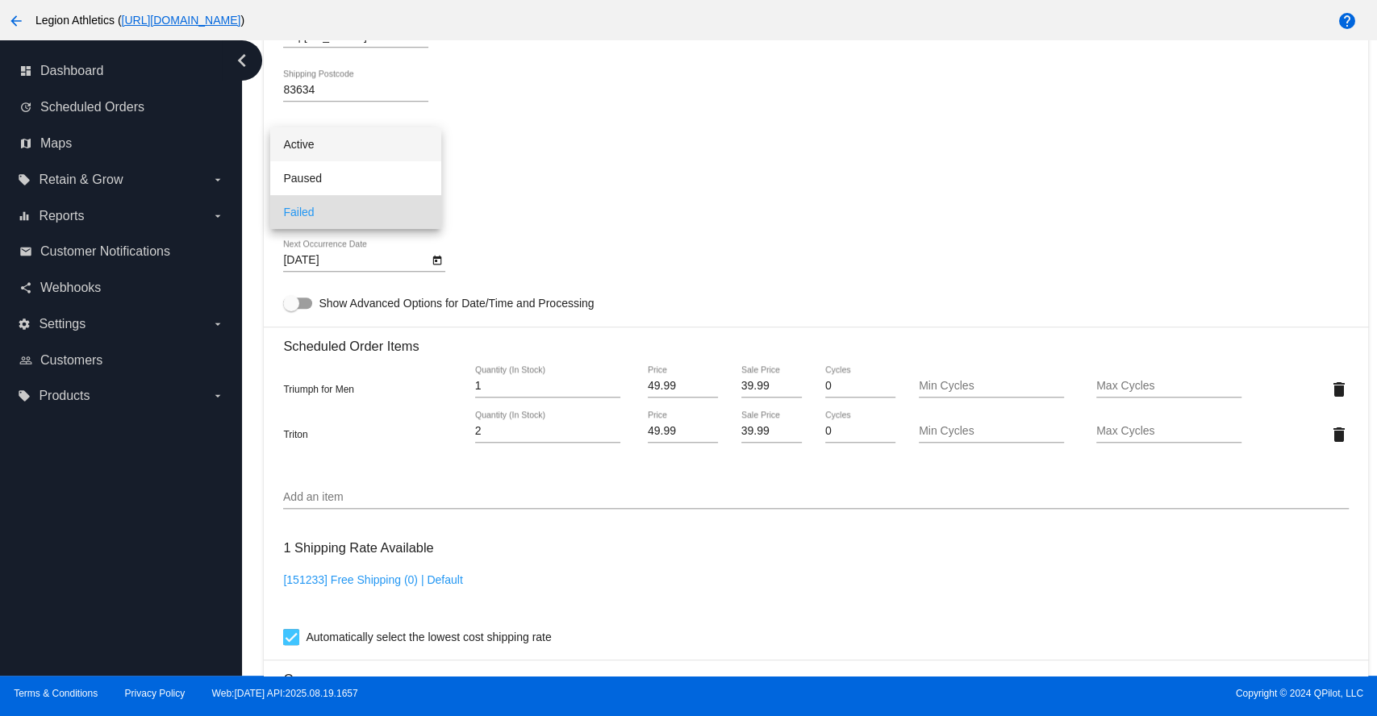
click at [311, 146] on span "Active" at bounding box center [355, 144] width 145 height 34
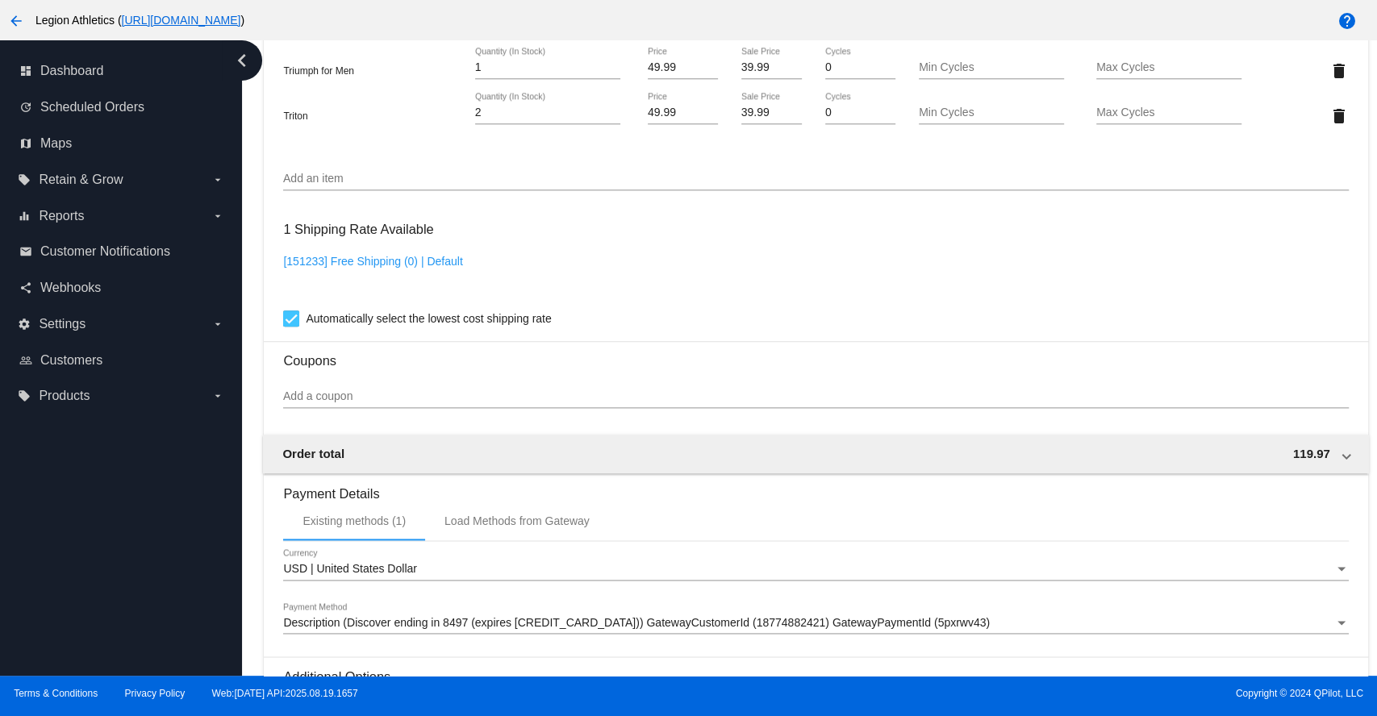
scroll to position [1452, 0]
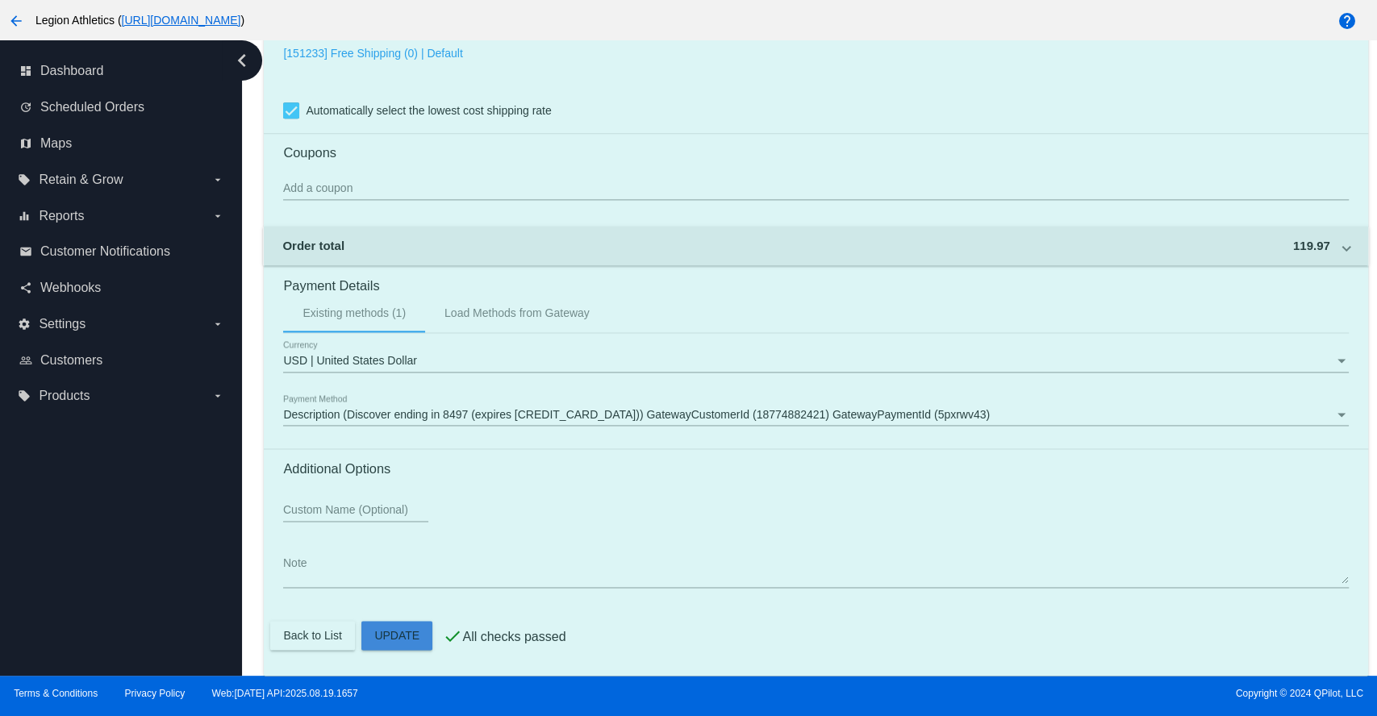
drag, startPoint x: 400, startPoint y: 631, endPoint x: 581, endPoint y: 600, distance: 183.2
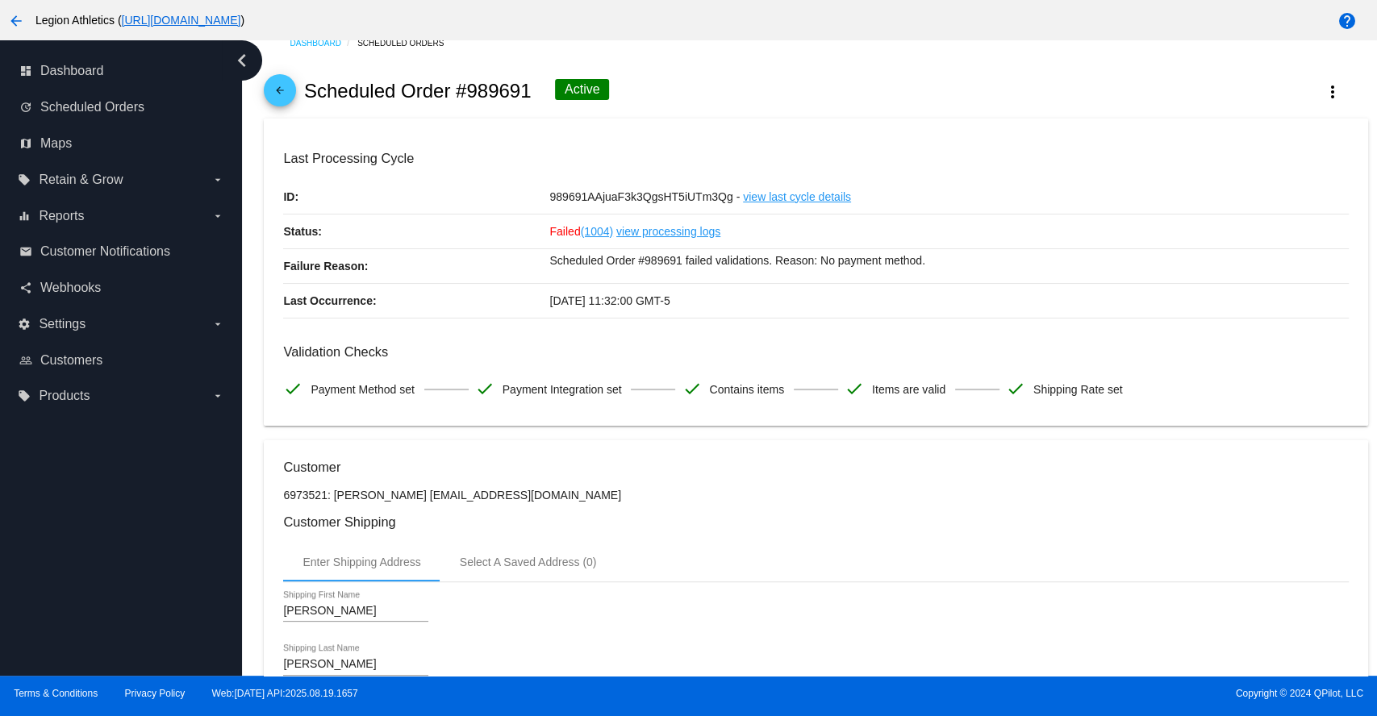
scroll to position [0, 0]
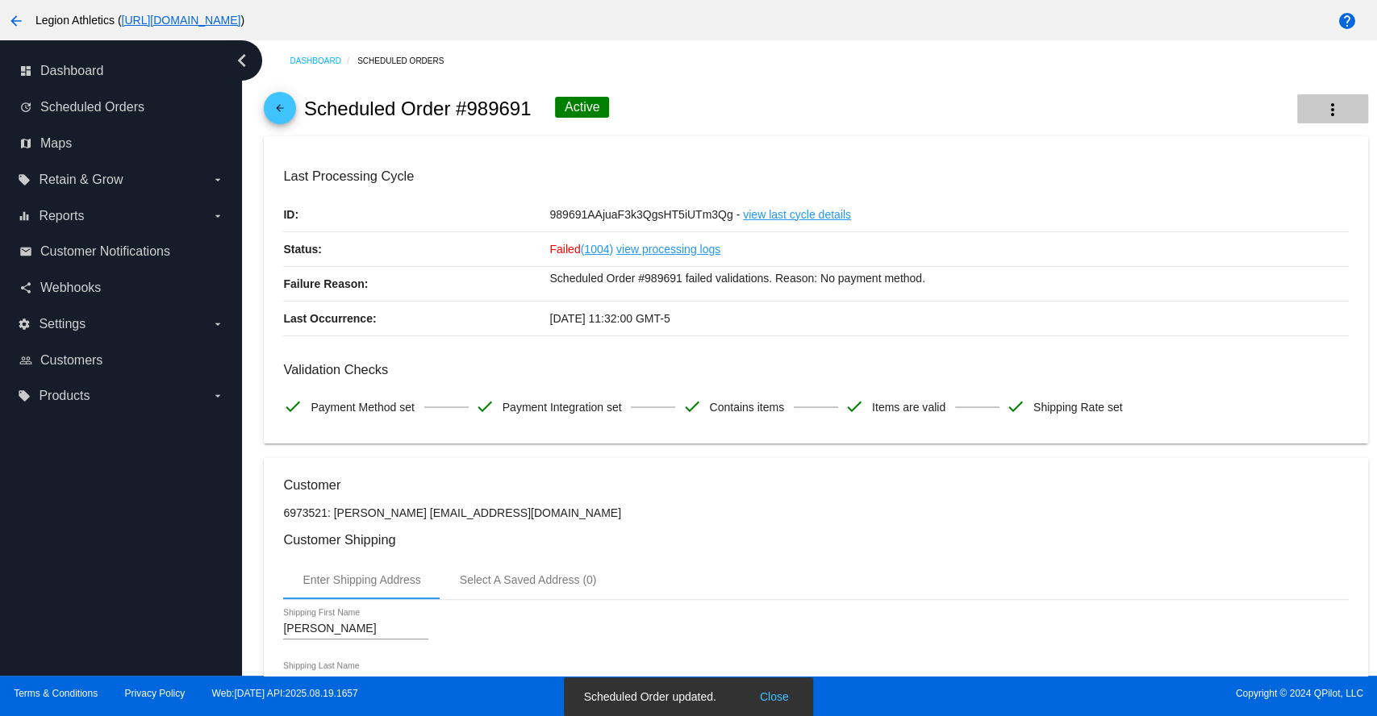
click at [1323, 110] on mat-icon "more_vert" at bounding box center [1332, 109] width 19 height 19
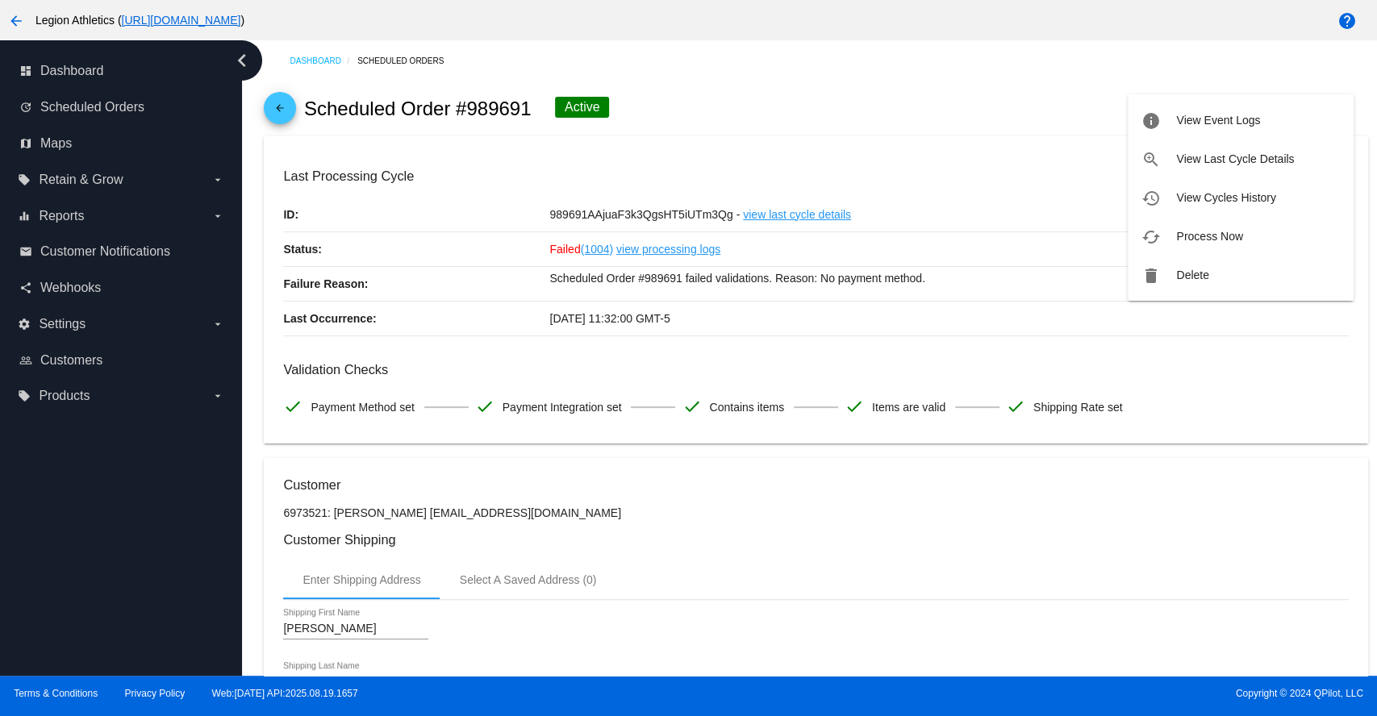
drag, startPoint x: 335, startPoint y: 511, endPoint x: 459, endPoint y: 512, distance: 123.4
click at [459, 512] on div at bounding box center [688, 358] width 1377 height 716
click at [465, 510] on p "6973521: [PERSON_NAME] [EMAIL_ADDRESS][DOMAIN_NAME]" at bounding box center [815, 512] width 1064 height 13
drag, startPoint x: 402, startPoint y: 514, endPoint x: 535, endPoint y: 515, distance: 133.1
click at [535, 515] on p "6973521: [PERSON_NAME] [EMAIL_ADDRESS][DOMAIN_NAME]" at bounding box center [815, 512] width 1064 height 13
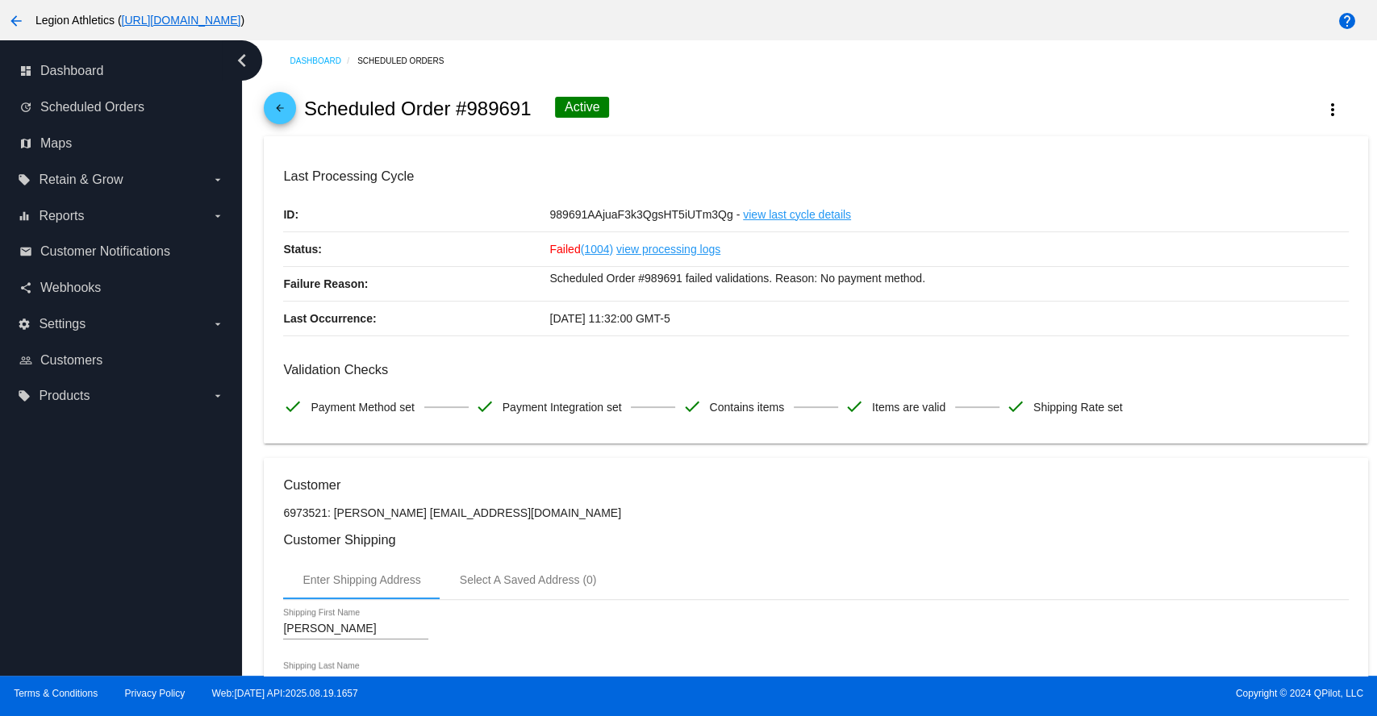
copy p "[EMAIL_ADDRESS][DOMAIN_NAME]"
click at [1323, 113] on mat-icon "more_vert" at bounding box center [1332, 109] width 19 height 19
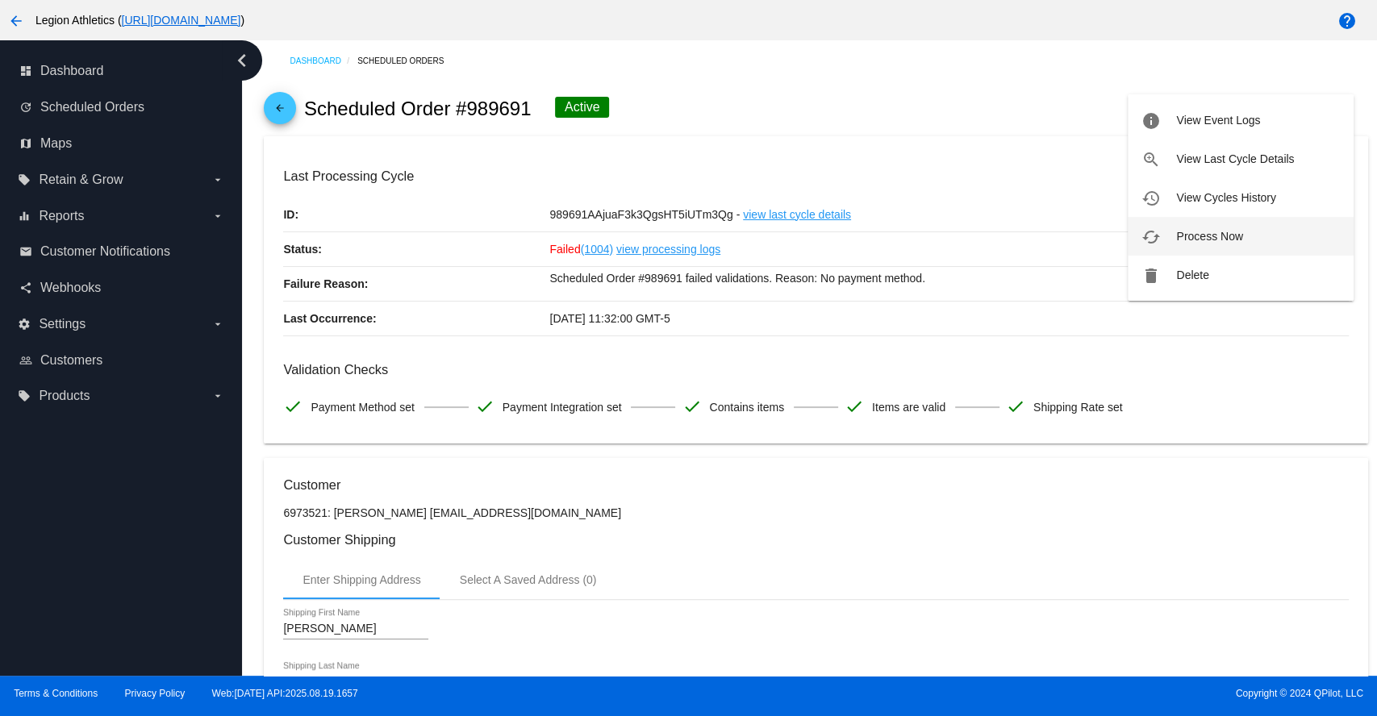
click at [1216, 234] on span "Process Now" at bounding box center [1209, 236] width 66 height 13
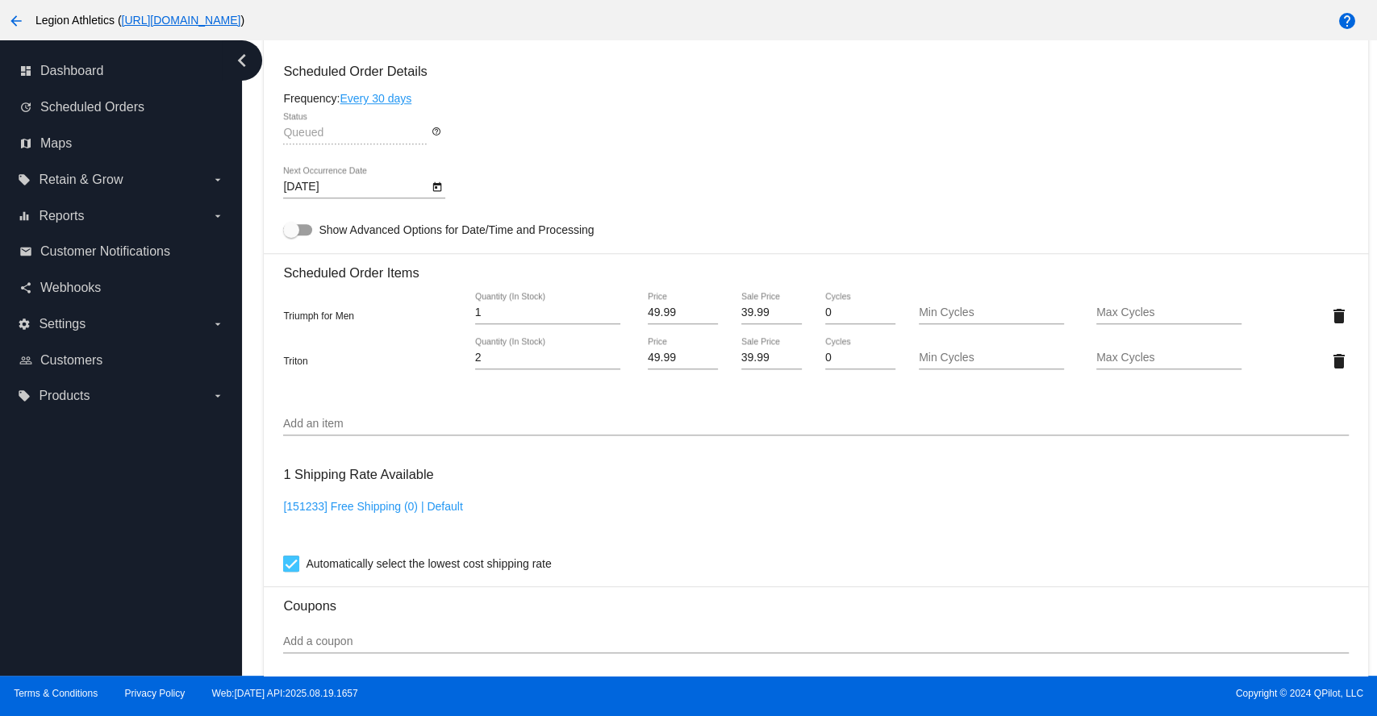
scroll to position [879, 0]
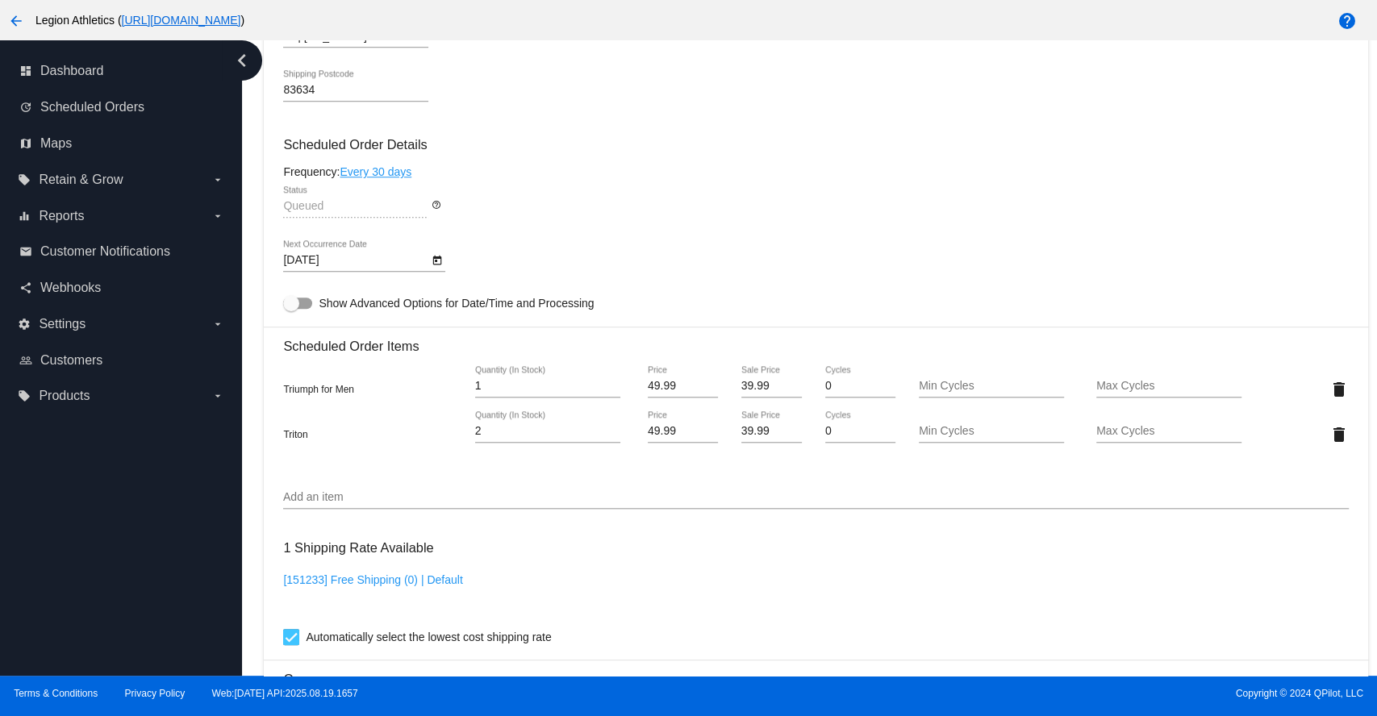
click at [689, 262] on div "[DATE] Next Occurrence Date" at bounding box center [815, 263] width 1064 height 46
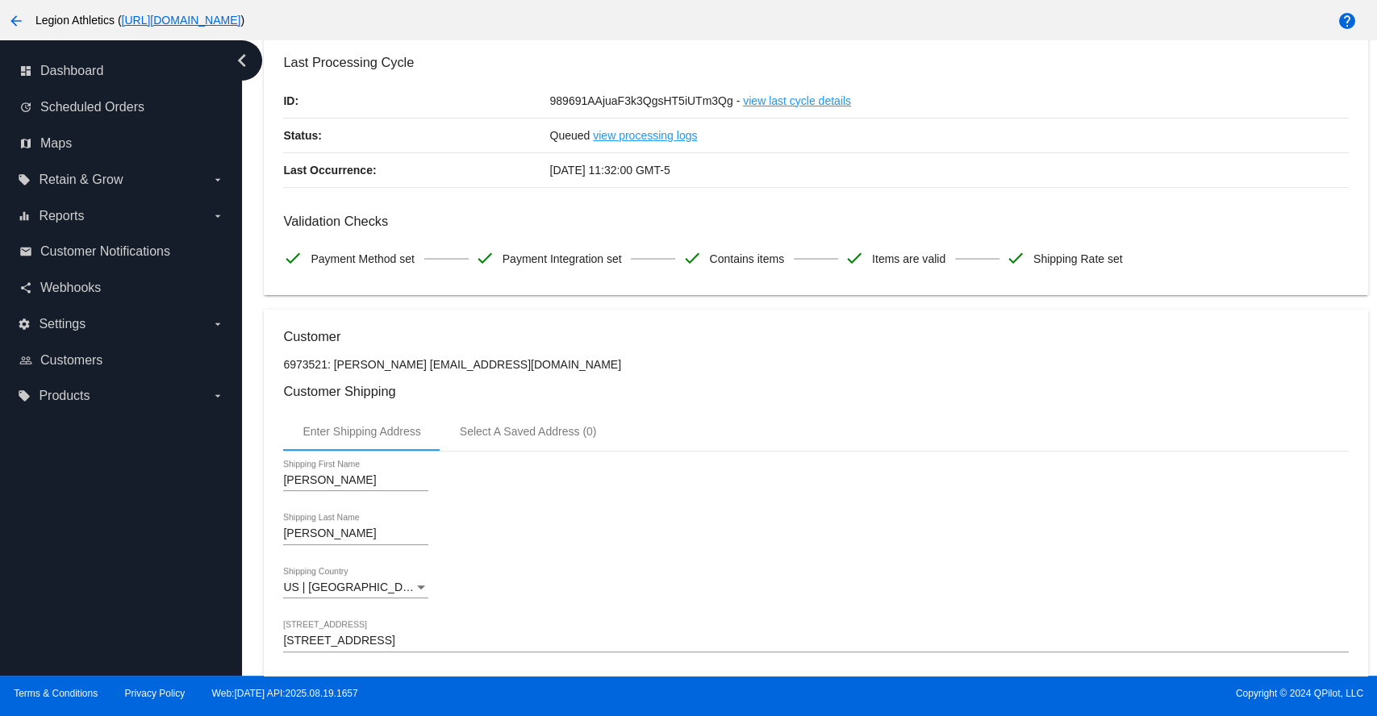
scroll to position [0, 0]
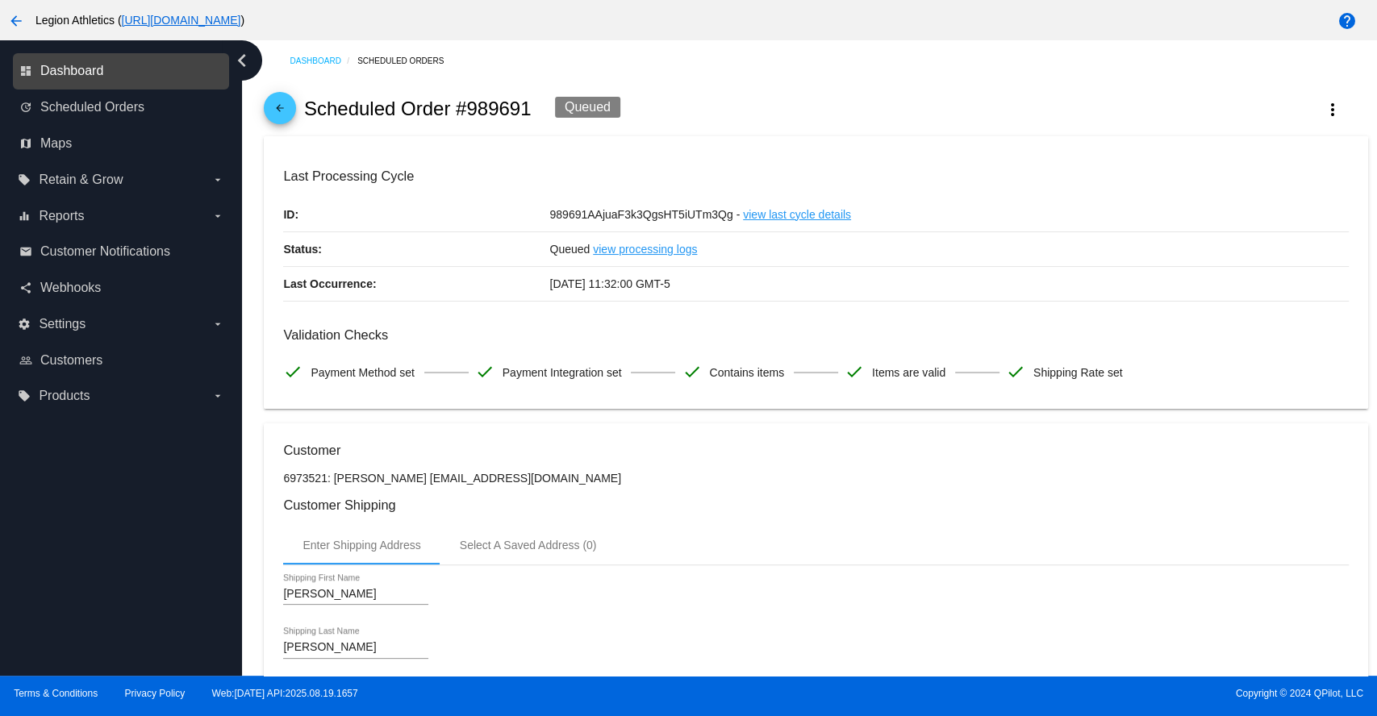
click at [87, 71] on span "Dashboard" at bounding box center [71, 71] width 63 height 15
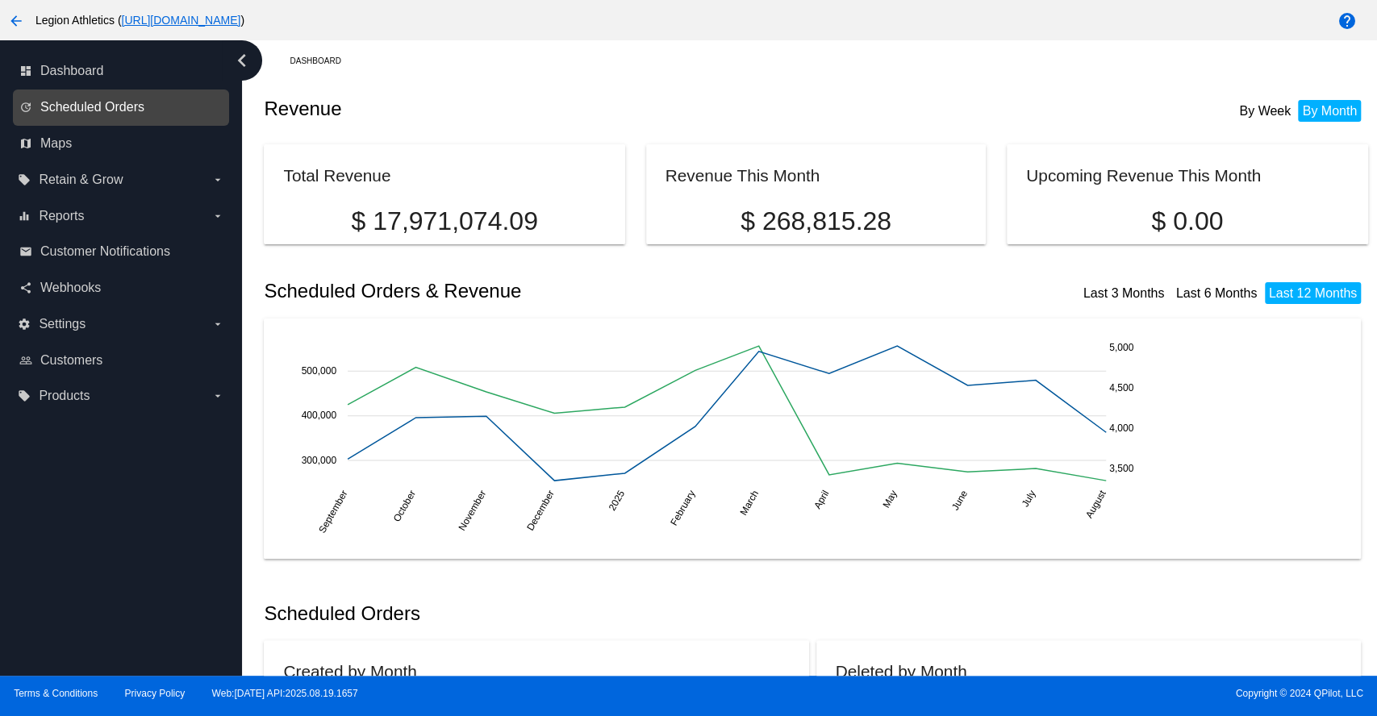
click at [92, 102] on span "Scheduled Orders" at bounding box center [92, 107] width 104 height 15
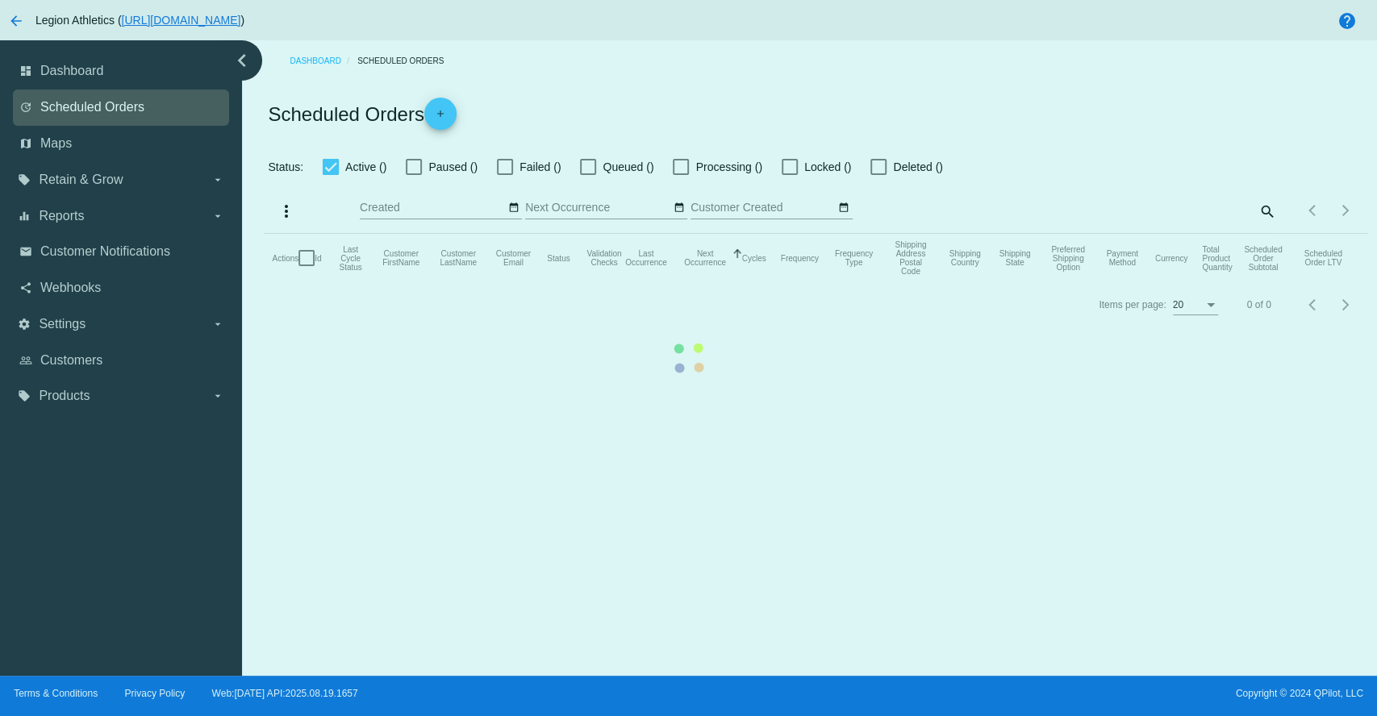
checkbox input "true"
